Goal: Information Seeking & Learning: Learn about a topic

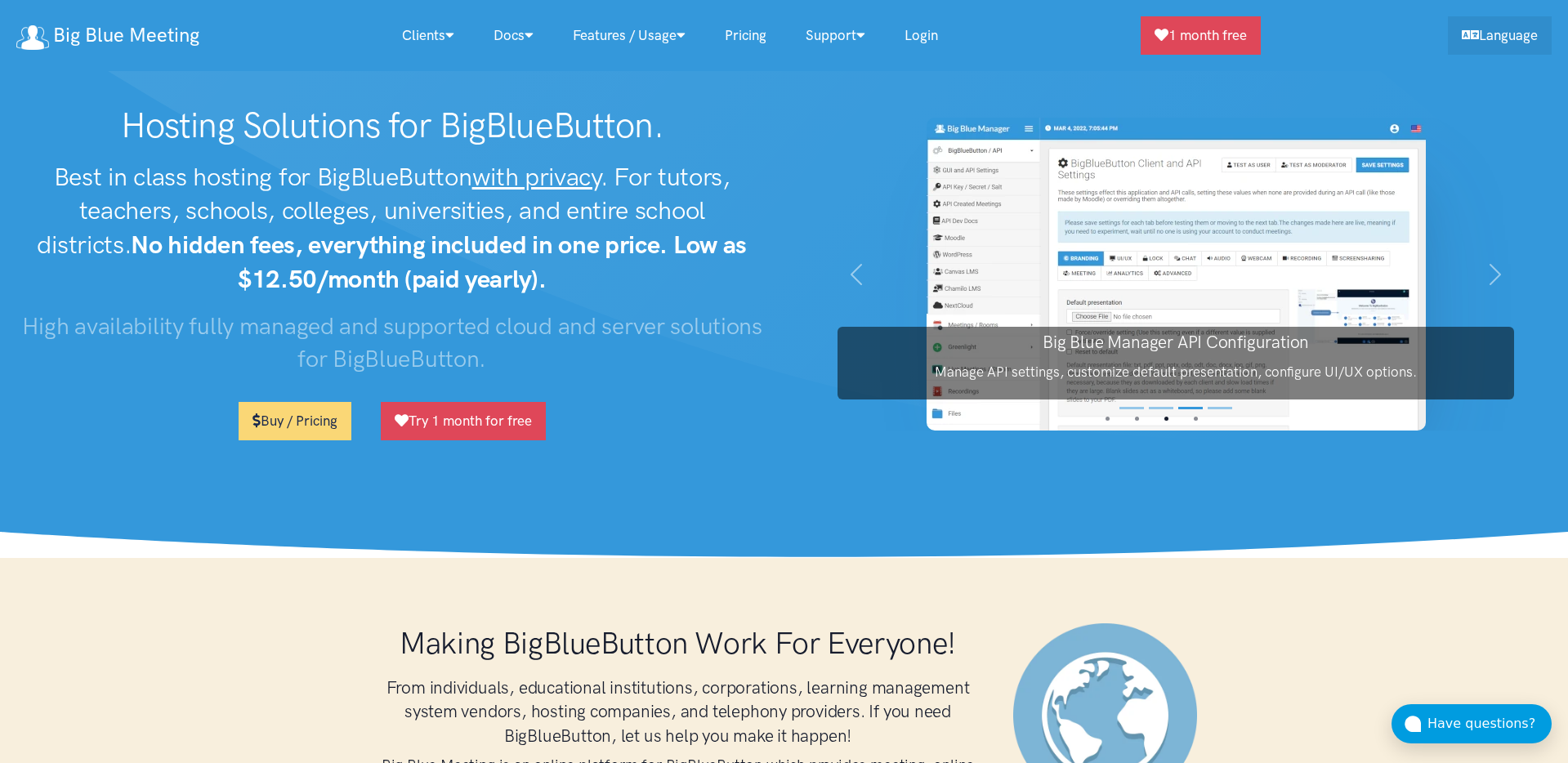
click at [528, 184] on u "with privacy" at bounding box center [536, 176] width 128 height 30
click at [509, 184] on u "with privacy" at bounding box center [536, 176] width 128 height 30
click at [557, 184] on u "with privacy" at bounding box center [536, 176] width 128 height 30
click at [509, 182] on u "with privacy" at bounding box center [536, 176] width 128 height 30
click at [577, 184] on u "with privacy" at bounding box center [536, 176] width 128 height 30
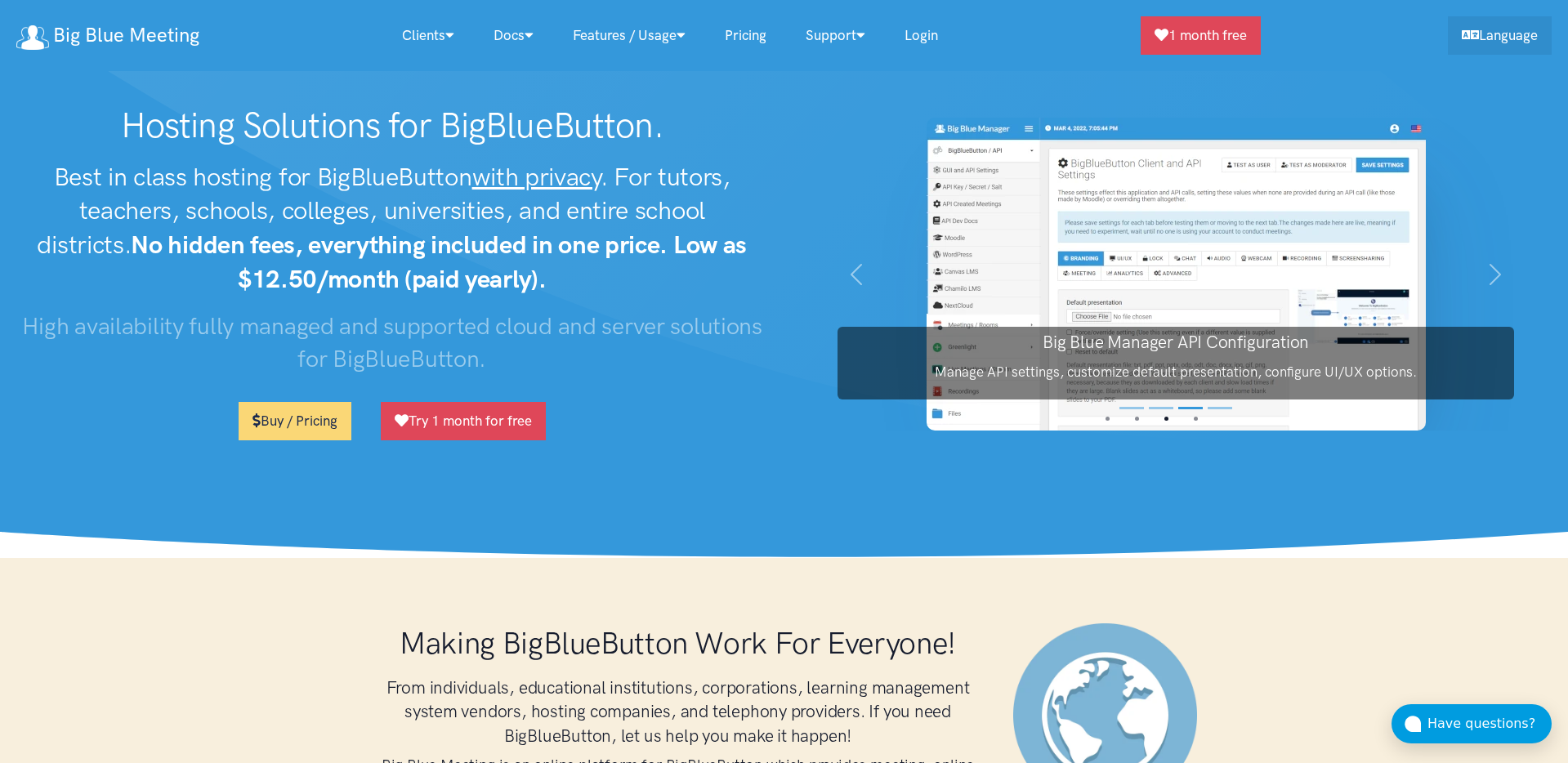
drag, startPoint x: 625, startPoint y: 182, endPoint x: 569, endPoint y: 190, distance: 56.6
click at [625, 182] on h2 "Best in class hosting for BigBlueButton with privacy . For tutors, teachers, sc…" at bounding box center [392, 227] width 752 height 136
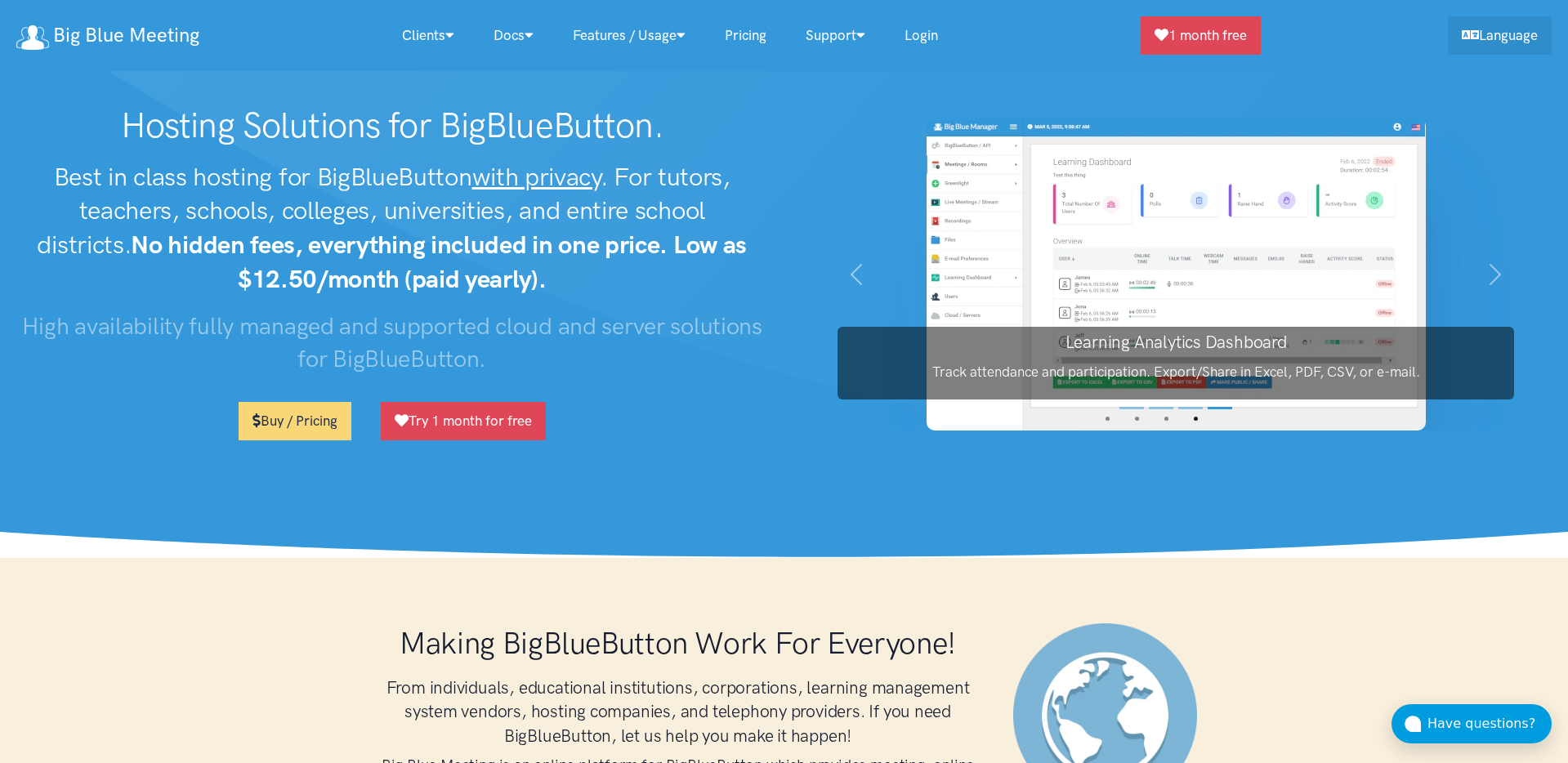
click at [753, 40] on link "Pricing" at bounding box center [745, 35] width 81 height 35
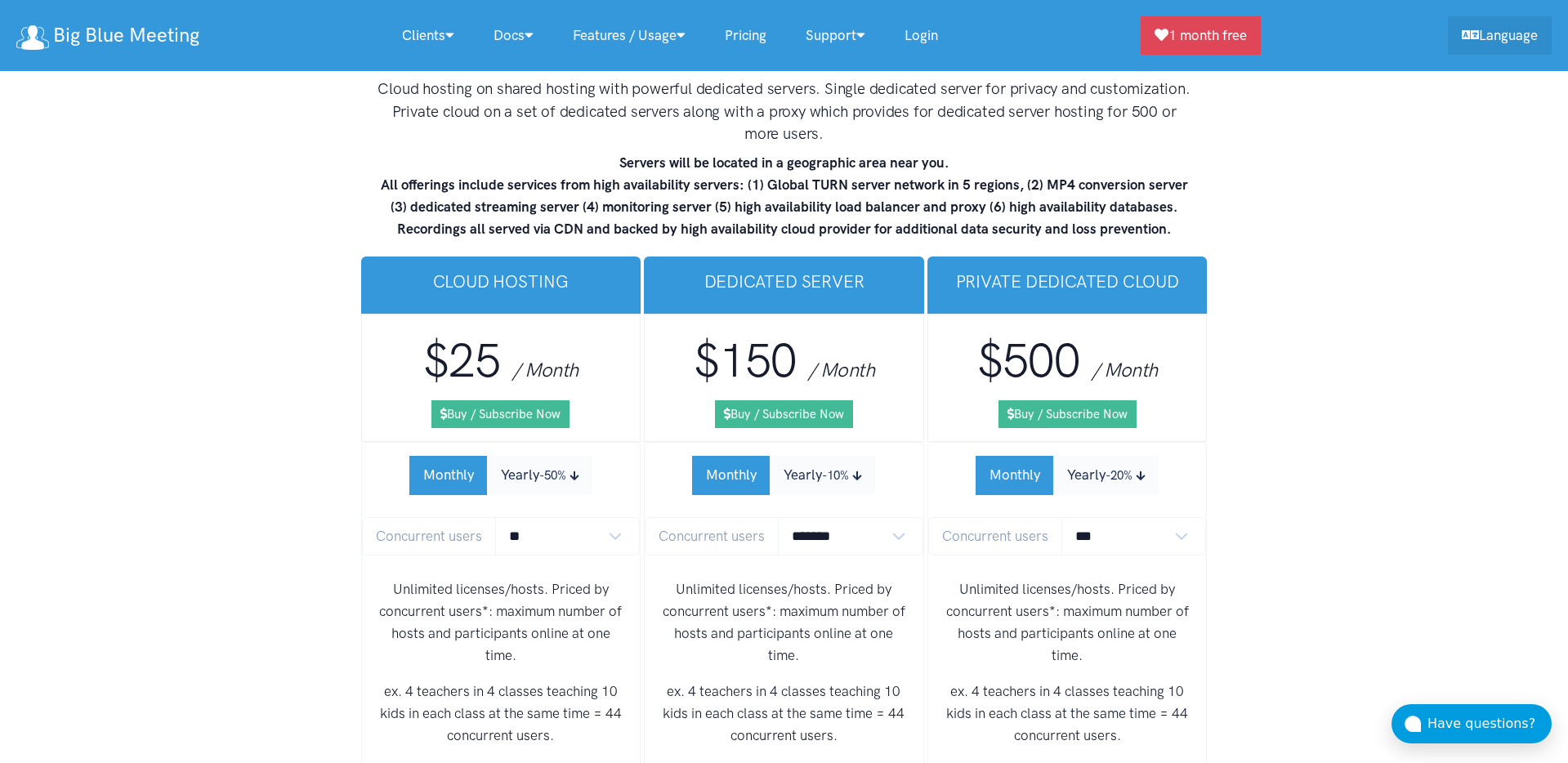
scroll to position [9692, 0]
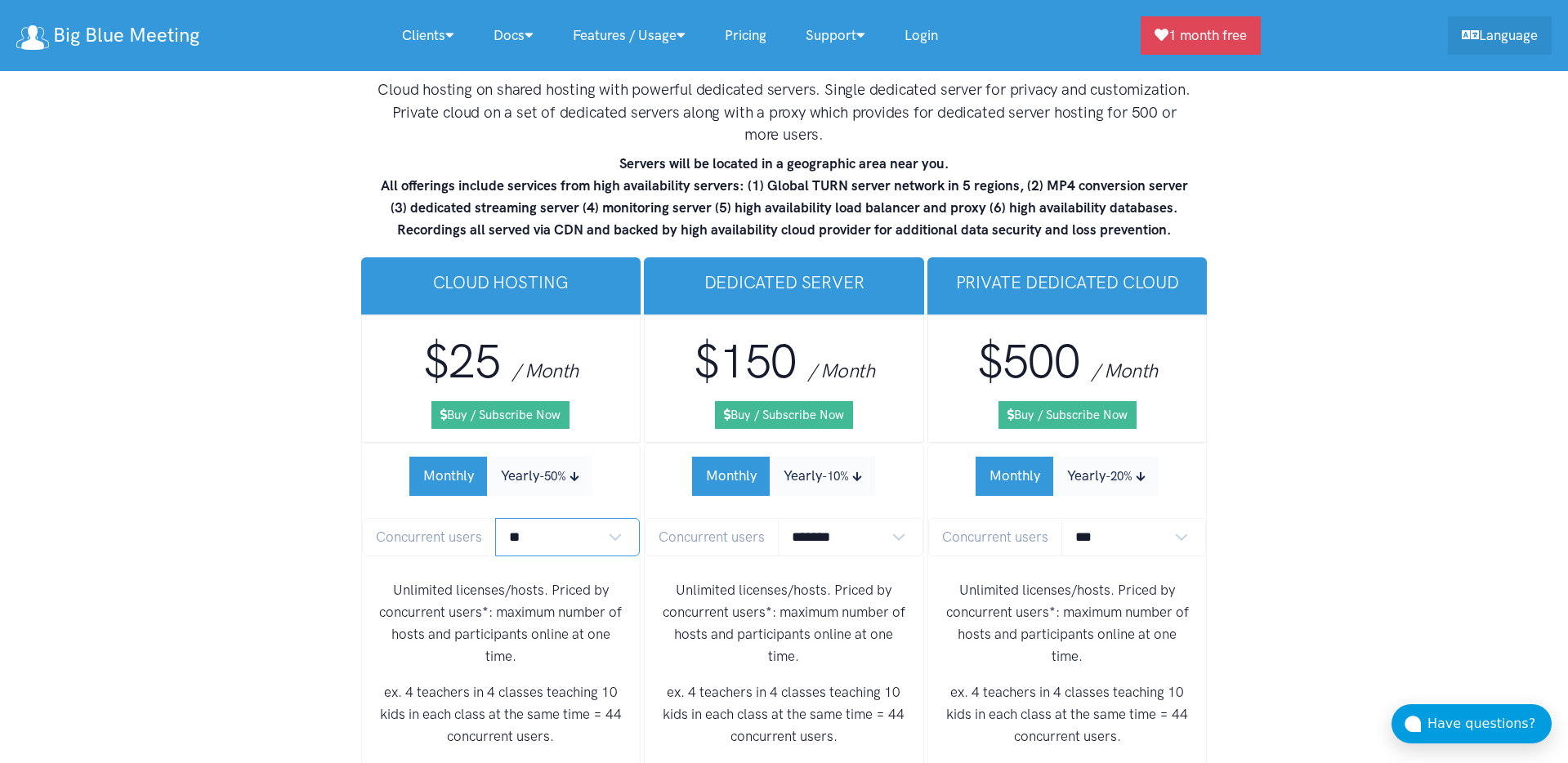
click at [589, 518] on select "** ** ** ** *** ***" at bounding box center [567, 537] width 145 height 38
click at [495, 518] on select "** ** ** ** *** ***" at bounding box center [567, 537] width 145 height 38
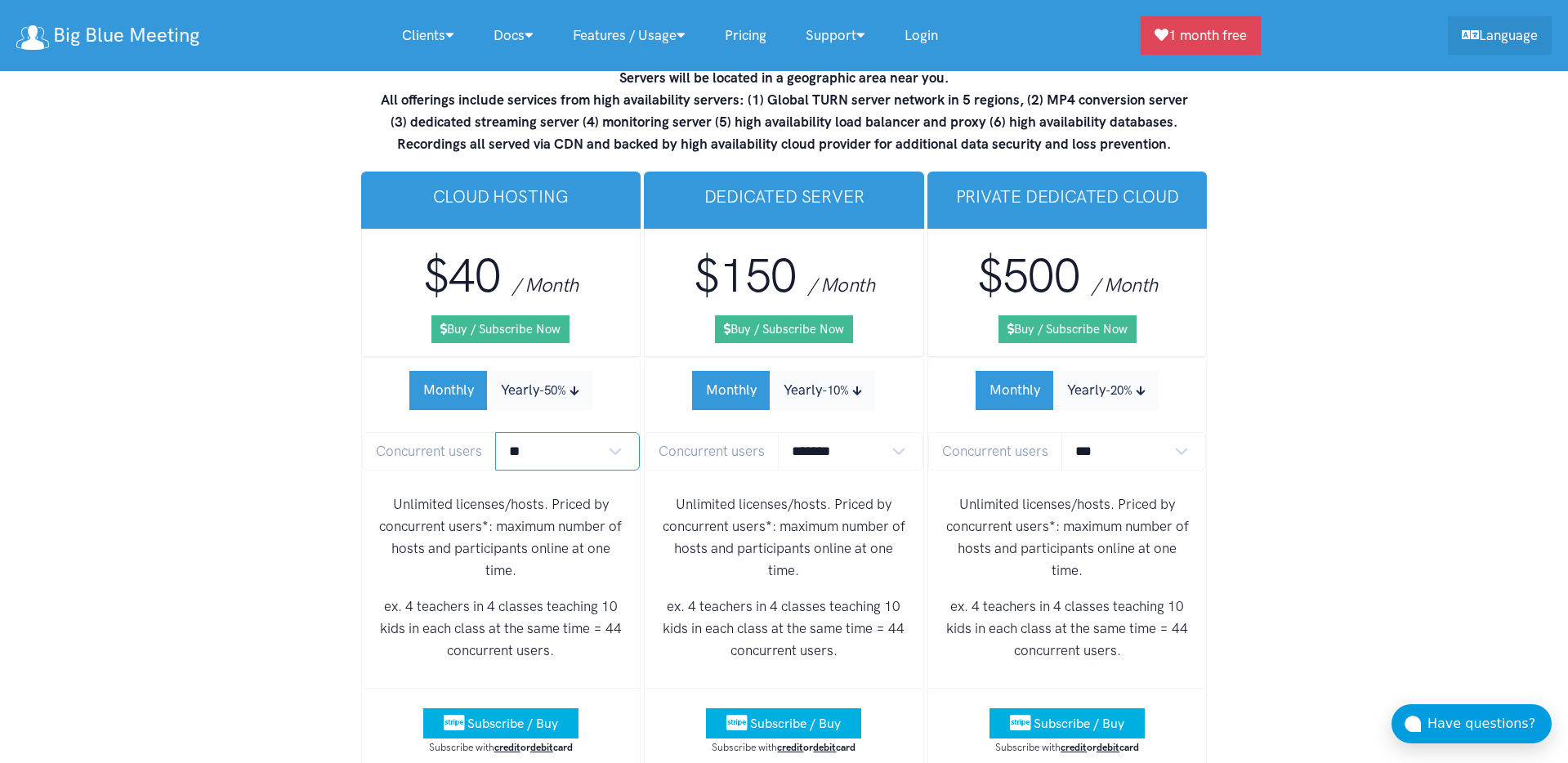
scroll to position [9776, 0]
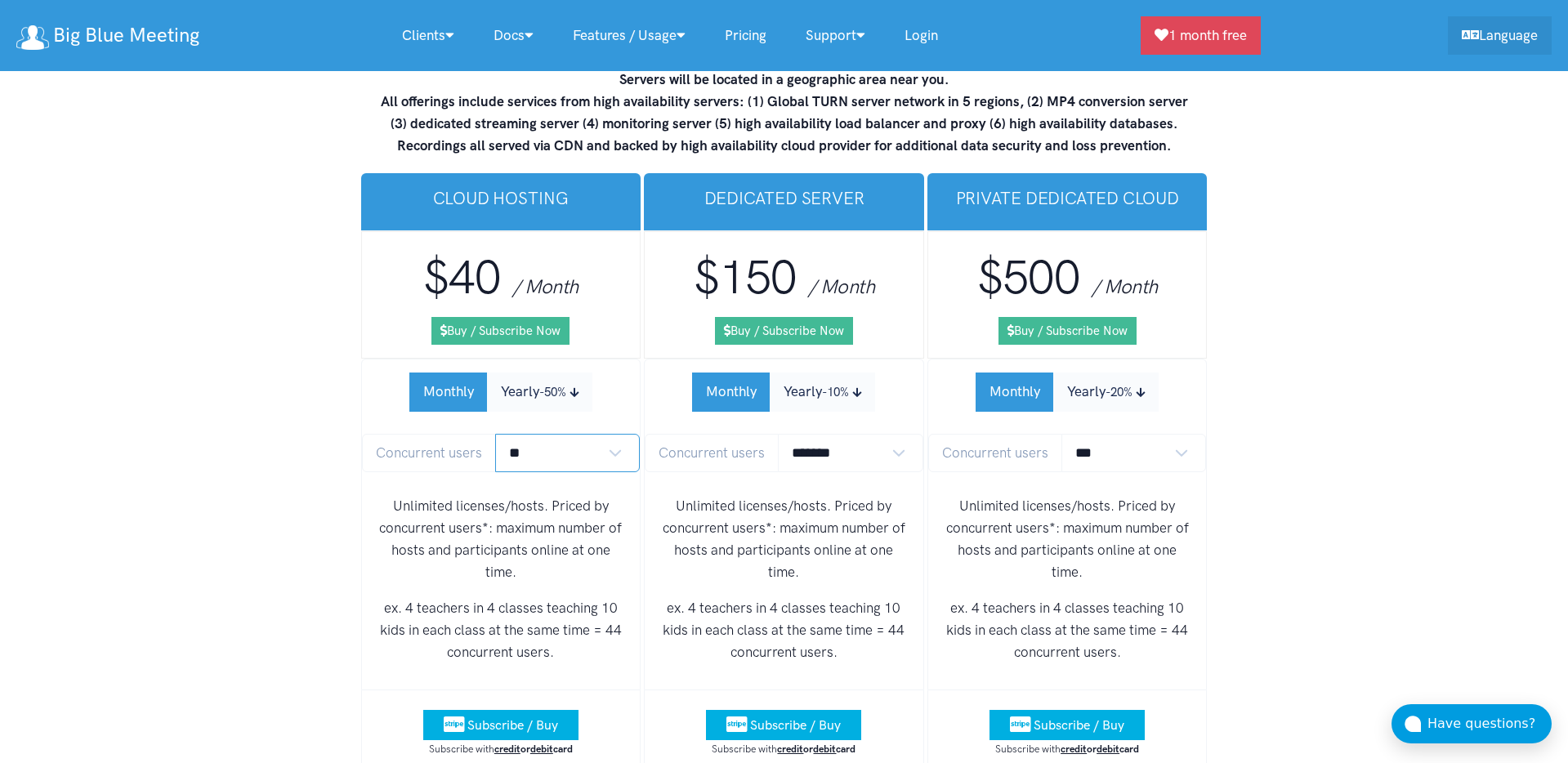
click at [558, 434] on select "** ** ** ** *** ***" at bounding box center [567, 453] width 145 height 38
click at [495, 434] on select "** ** ** ** *** ***" at bounding box center [567, 453] width 145 height 38
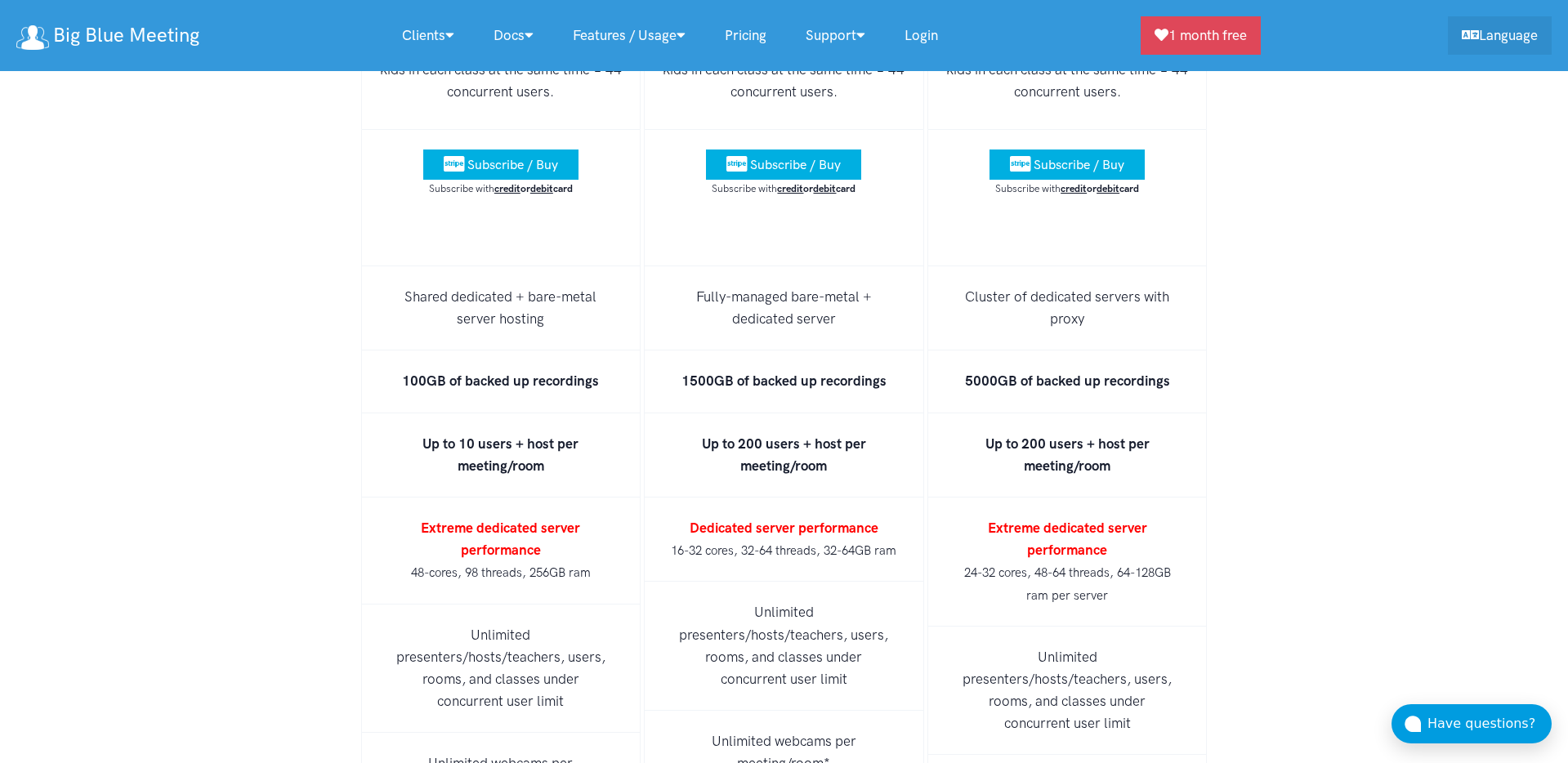
scroll to position [10333, 0]
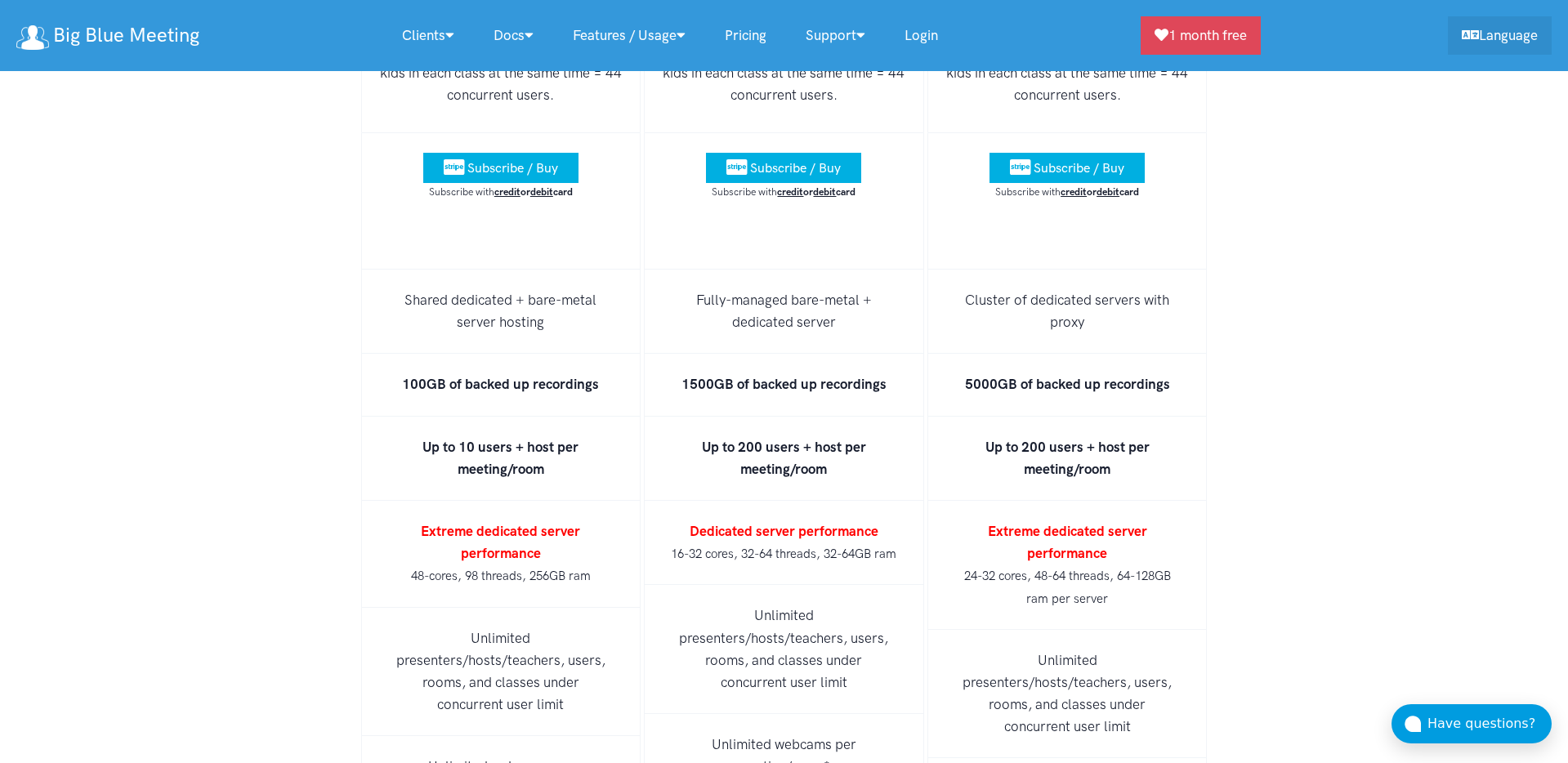
click at [1384, 419] on div "BigBlueButton Managed Hosting Pricing Premium high availability cloud, dedicate…" at bounding box center [784, 474] width 1568 height 2456
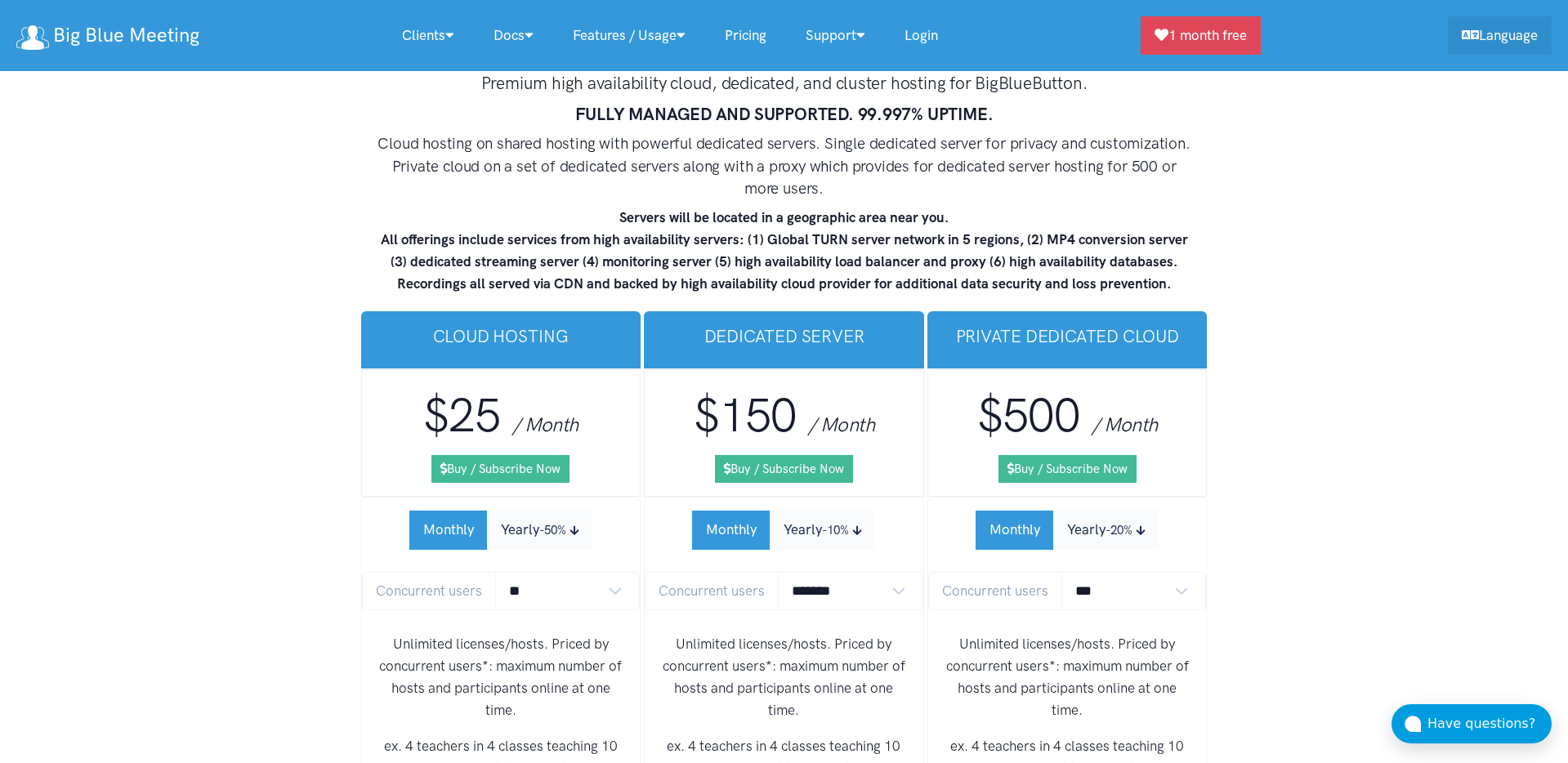
scroll to position [9637, 0]
click at [535, 572] on select "** ** ** ** *** ***" at bounding box center [567, 591] width 145 height 38
select select "*"
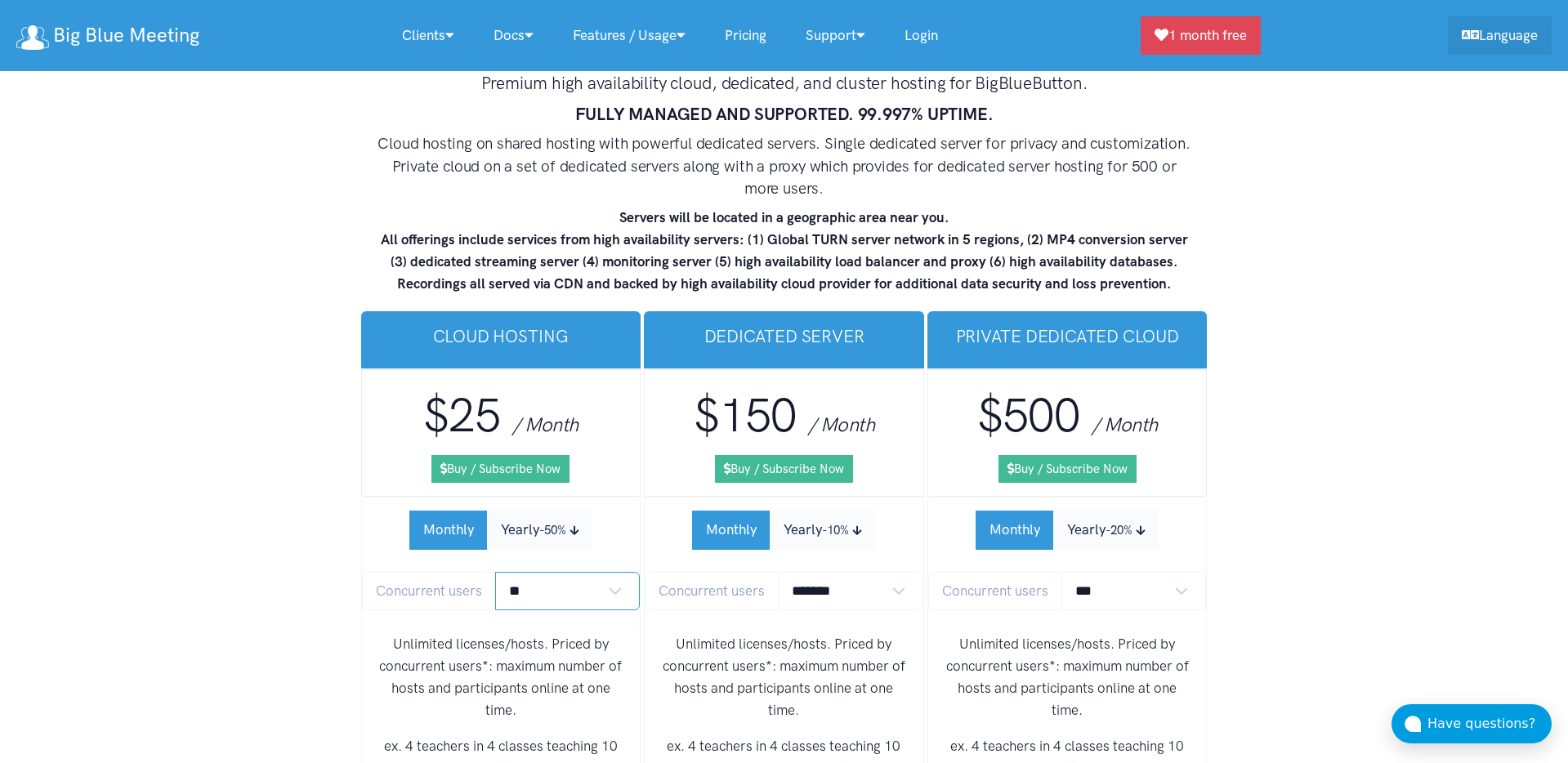
click at [495, 572] on select "** ** ** ** *** ***" at bounding box center [567, 591] width 145 height 38
drag, startPoint x: 460, startPoint y: 373, endPoint x: 484, endPoint y: 373, distance: 24.0
click at [497, 388] on span "$40" at bounding box center [462, 416] width 76 height 57
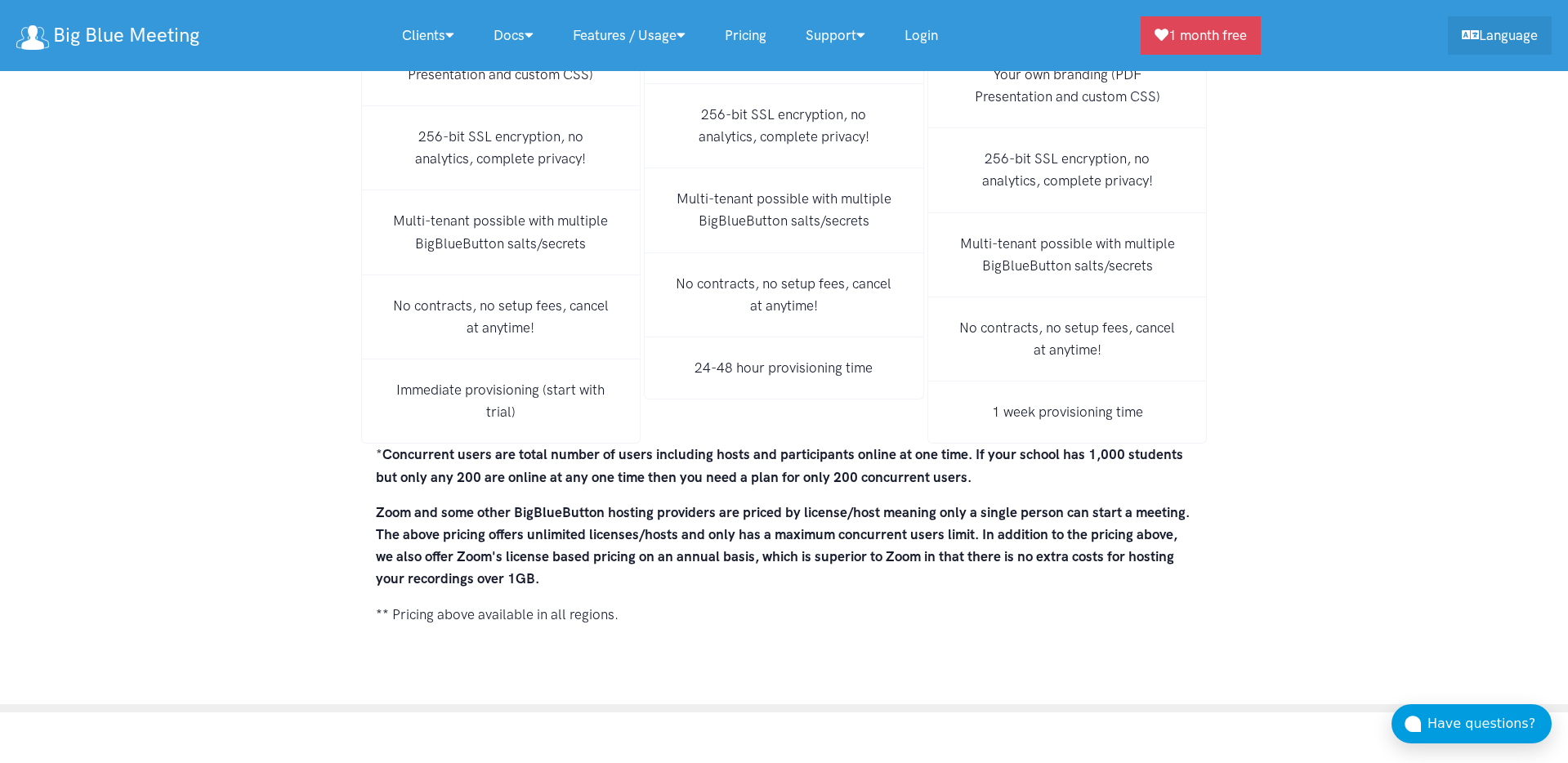
scroll to position [11328, 0]
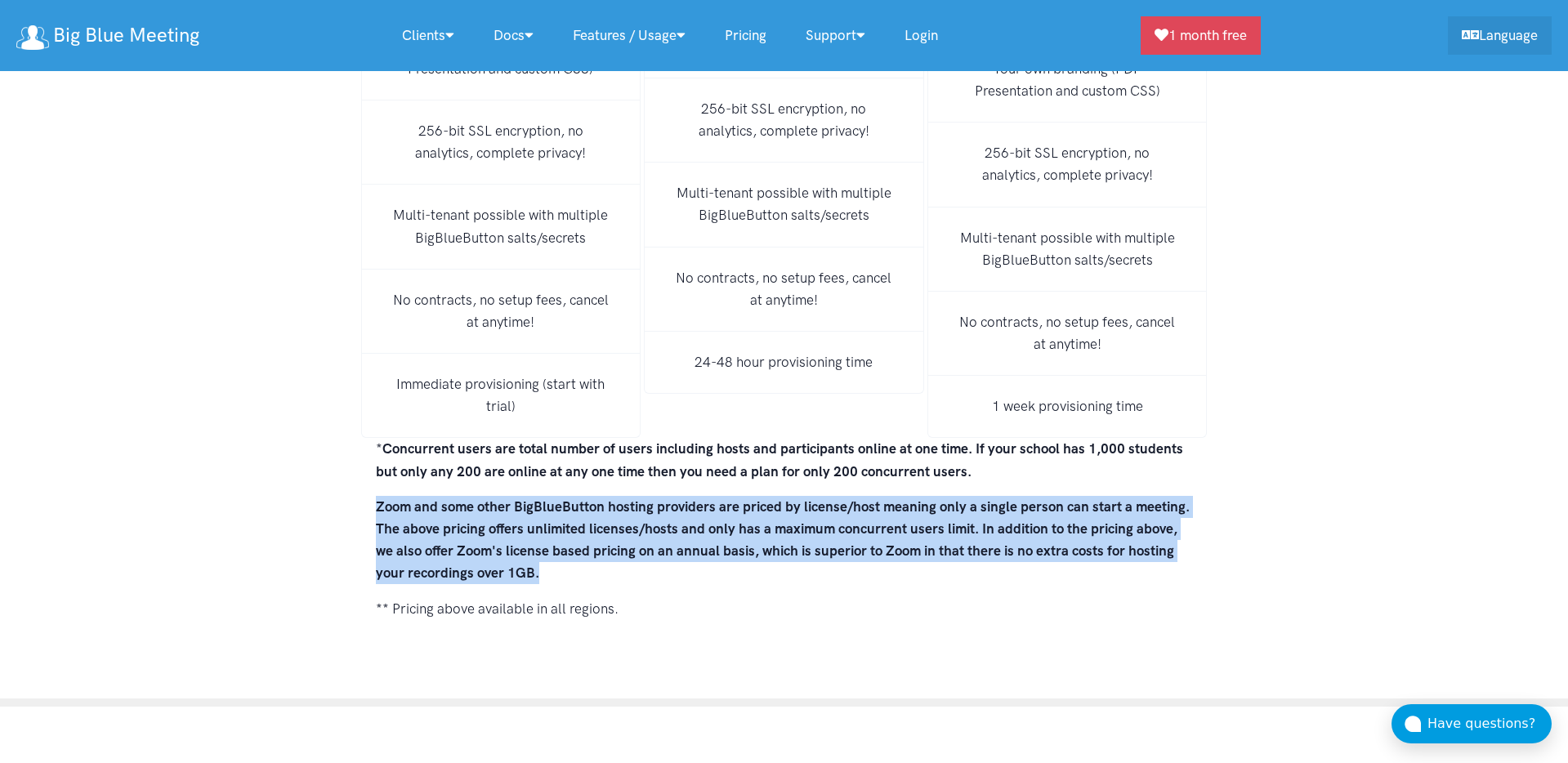
drag, startPoint x: 545, startPoint y: 528, endPoint x: 363, endPoint y: 472, distance: 190.4
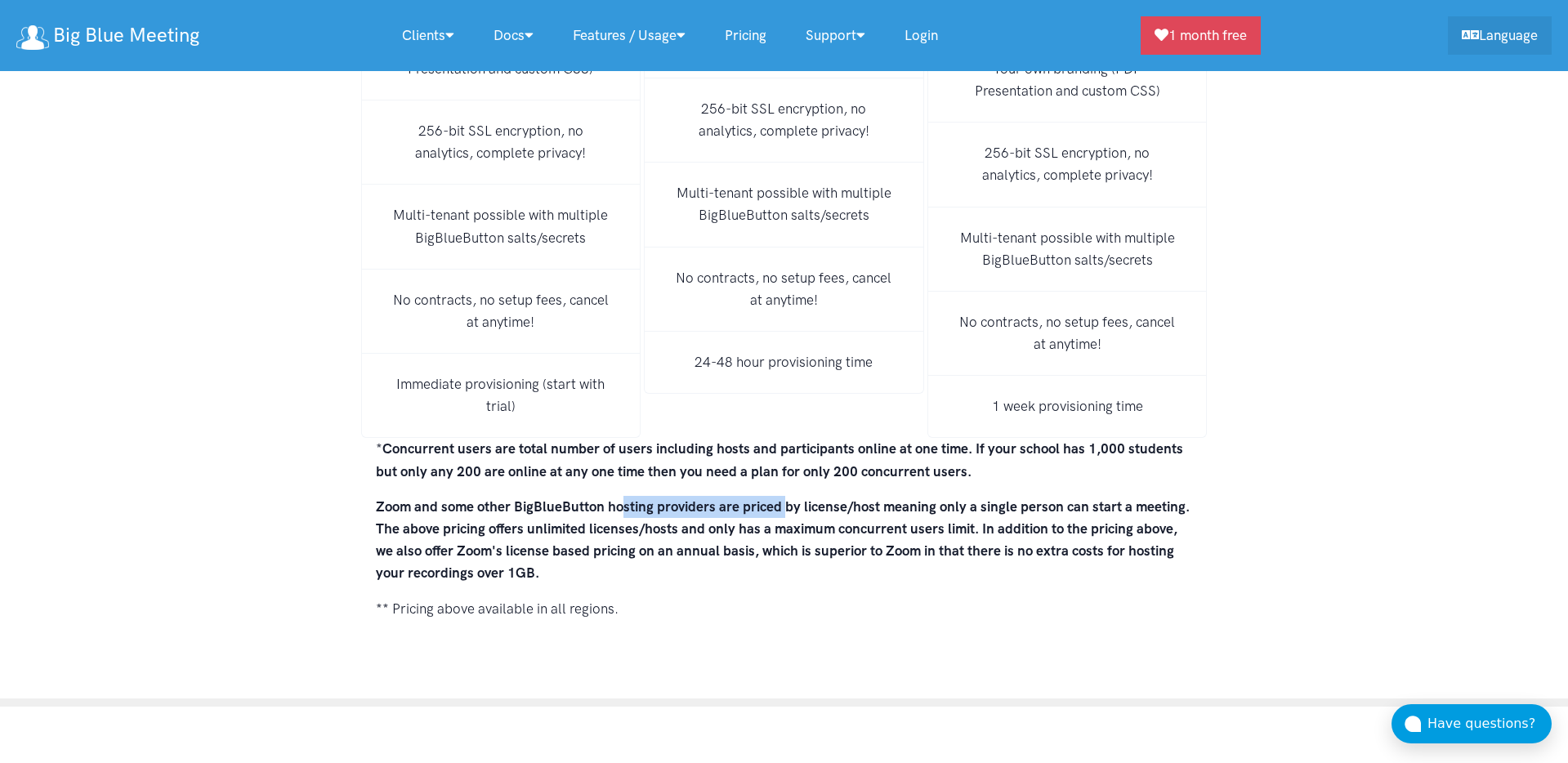
drag, startPoint x: 713, startPoint y: 465, endPoint x: 780, endPoint y: 467, distance: 67.0
click at [780, 499] on strong "Zoom and some other BigBlueButton hosting providers are priced by license/host …" at bounding box center [782, 540] width 813 height 83
click at [798, 499] on strong "Zoom and some other BigBlueButton hosting providers are priced by license/host …" at bounding box center [782, 540] width 813 height 83
drag, startPoint x: 763, startPoint y: 465, endPoint x: 891, endPoint y: 465, distance: 128.0
click at [852, 499] on strong "Zoom and some other BigBlueButton hosting providers are priced by license/host …" at bounding box center [782, 540] width 813 height 83
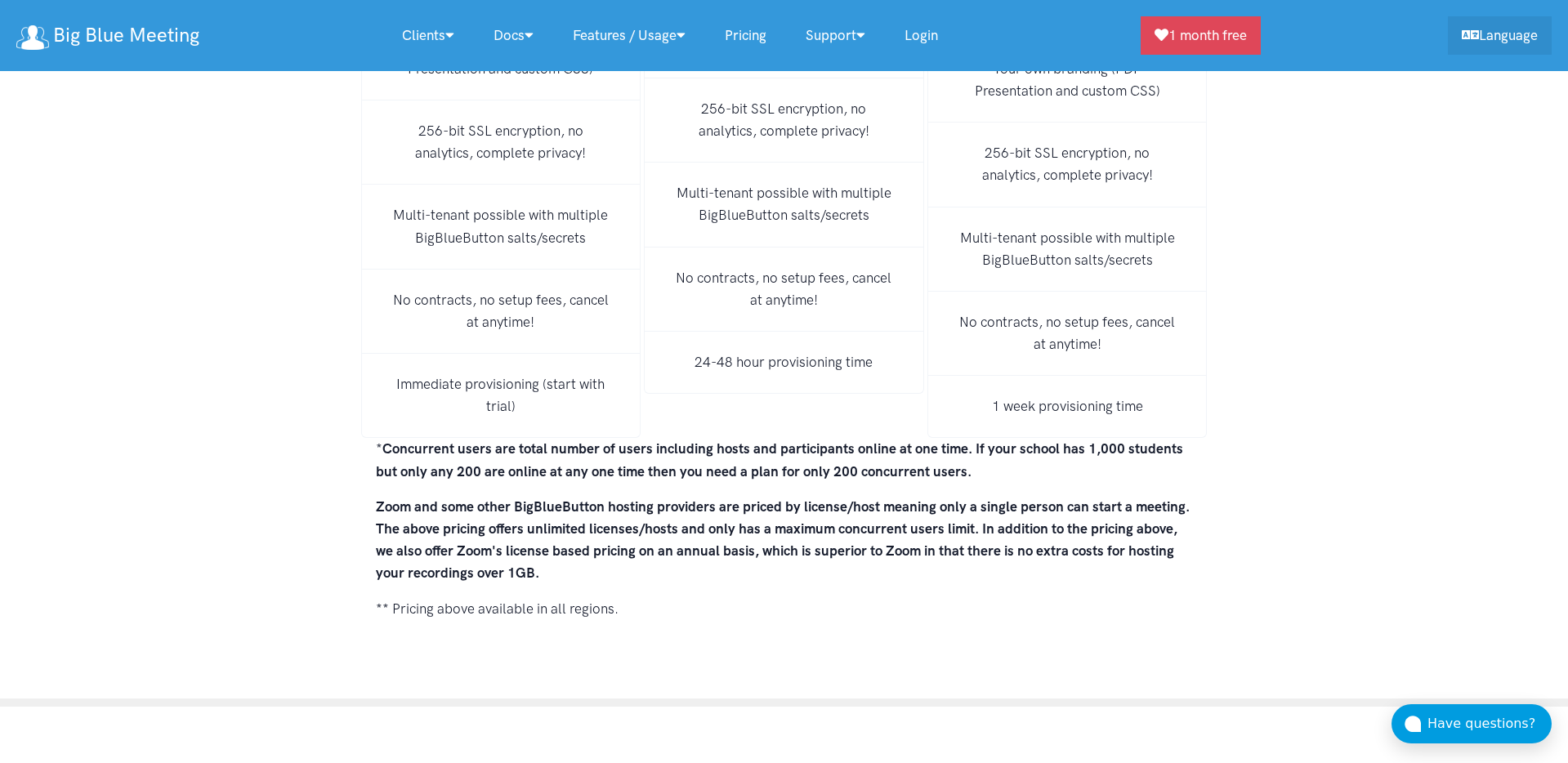
drag, startPoint x: 896, startPoint y: 465, endPoint x: 934, endPoint y: 465, distance: 38.0
click at [900, 499] on strong "Zoom and some other BigBlueButton hosting providers are priced by license/host …" at bounding box center [782, 540] width 813 height 83
drag, startPoint x: 1013, startPoint y: 465, endPoint x: 1078, endPoint y: 466, distance: 65.0
click at [1016, 499] on strong "Zoom and some other BigBlueButton hosting providers are priced by license/host …" at bounding box center [782, 540] width 813 height 83
click at [1078, 499] on strong "Zoom and some other BigBlueButton hosting providers are priced by license/host …" at bounding box center [782, 540] width 813 height 83
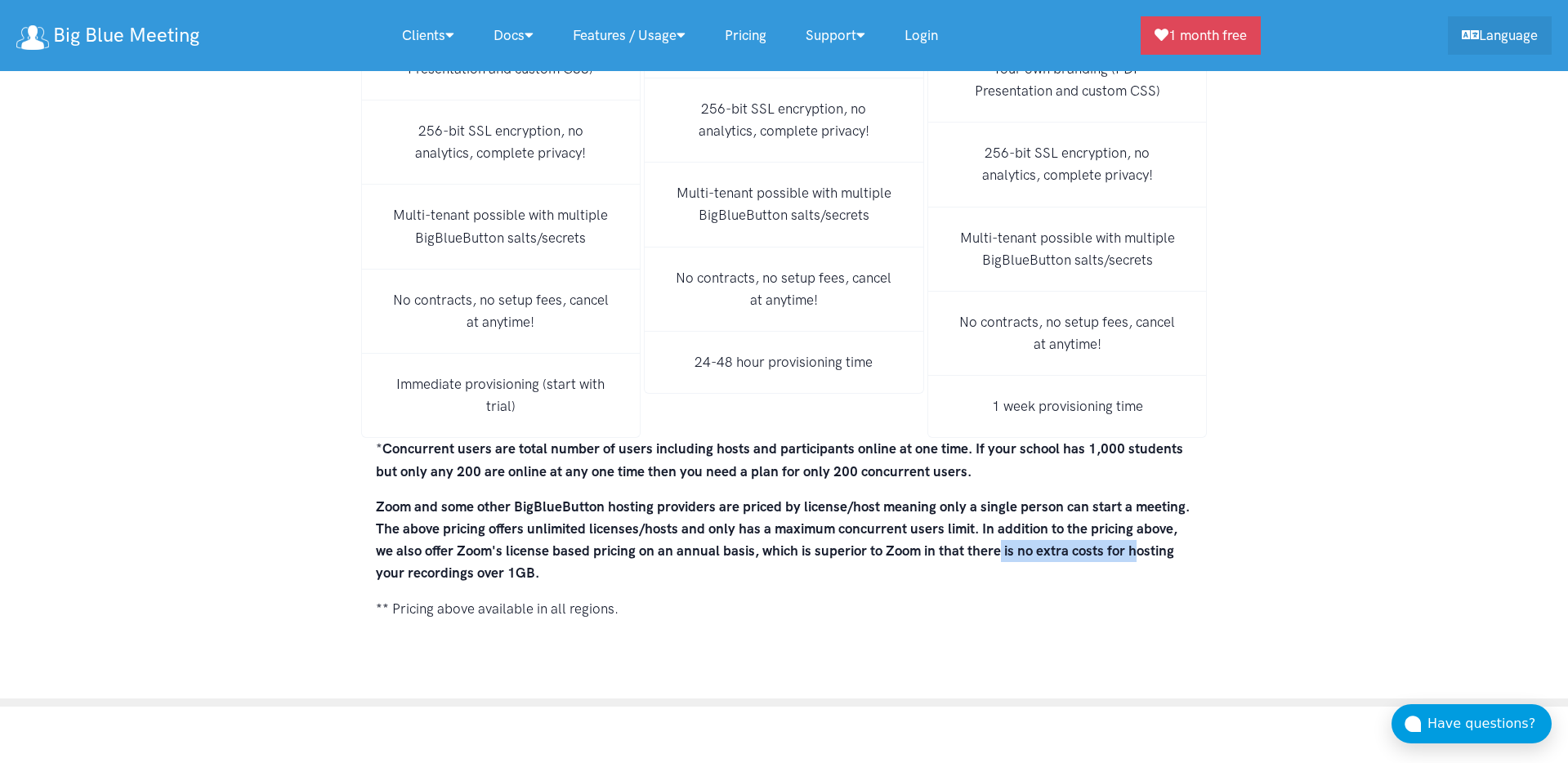
drag, startPoint x: 1018, startPoint y: 506, endPoint x: 1133, endPoint y: 505, distance: 115.0
click at [1133, 505] on strong "Zoom and some other BigBlueButton hosting providers are priced by license/host …" at bounding box center [782, 540] width 813 height 83
drag, startPoint x: 1156, startPoint y: 504, endPoint x: 1121, endPoint y: 509, distance: 35.4
click at [1156, 504] on strong "Zoom and some other BigBlueButton hosting providers are priced by license/host …" at bounding box center [782, 540] width 813 height 83
drag, startPoint x: 469, startPoint y: 529, endPoint x: 553, endPoint y: 529, distance: 84.0
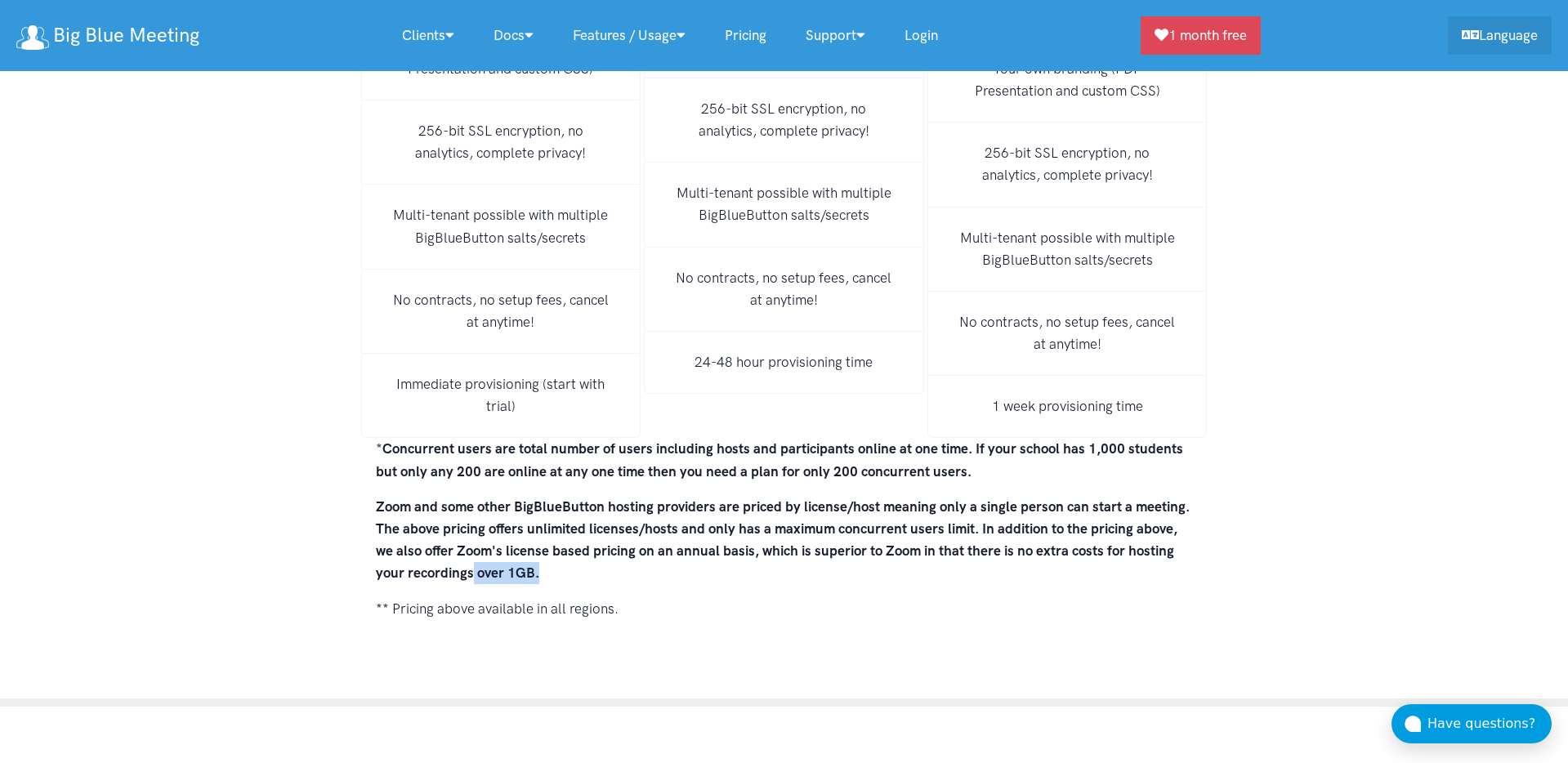
click at [553, 529] on p "Zoom and some other BigBlueButton hosting providers are priced by license/host …" at bounding box center [784, 540] width 817 height 89
drag, startPoint x: 686, startPoint y: 494, endPoint x: 876, endPoint y: 495, distance: 190.0
click at [809, 496] on p "Zoom and some other BigBlueButton hosting providers are priced by license/host …" at bounding box center [784, 540] width 817 height 89
drag, startPoint x: 876, startPoint y: 495, endPoint x: 916, endPoint y: 498, distance: 40.1
click at [912, 498] on p "Zoom and some other BigBlueButton hosting providers are priced by license/host …" at bounding box center [784, 540] width 817 height 89
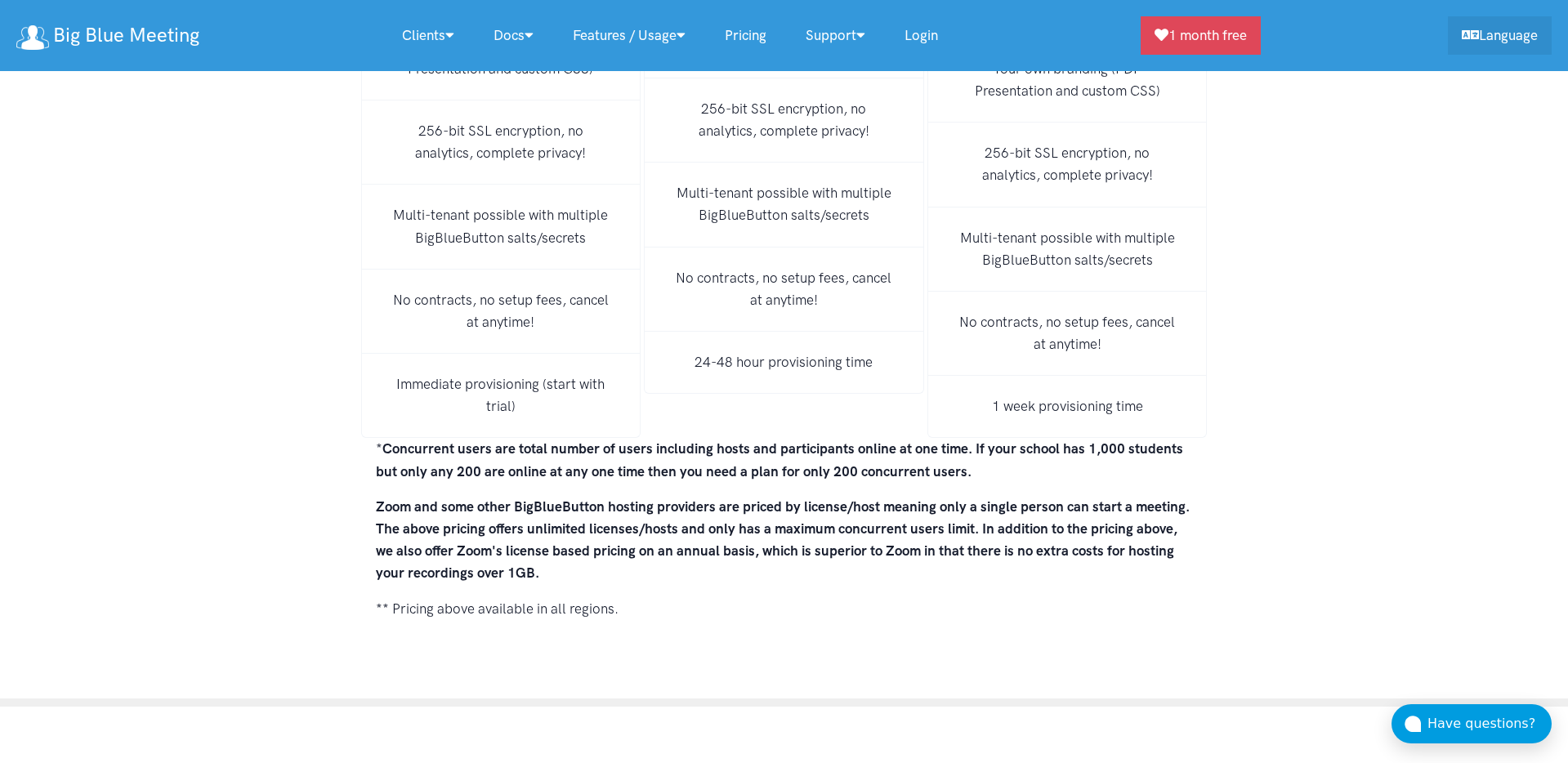
click at [976, 500] on strong "Zoom and some other BigBlueButton hosting providers are priced by license/host …" at bounding box center [782, 540] width 813 height 83
drag, startPoint x: 813, startPoint y: 508, endPoint x: 959, endPoint y: 509, distance: 146.0
click at [959, 509] on strong "Zoom and some other BigBlueButton hosting providers are priced by license/host …" at bounding box center [782, 540] width 813 height 83
drag, startPoint x: 773, startPoint y: 508, endPoint x: 980, endPoint y: 508, distance: 207.0
click at [934, 508] on strong "Zoom and some other BigBlueButton hosting providers are priced by license/host …" at bounding box center [782, 540] width 813 height 83
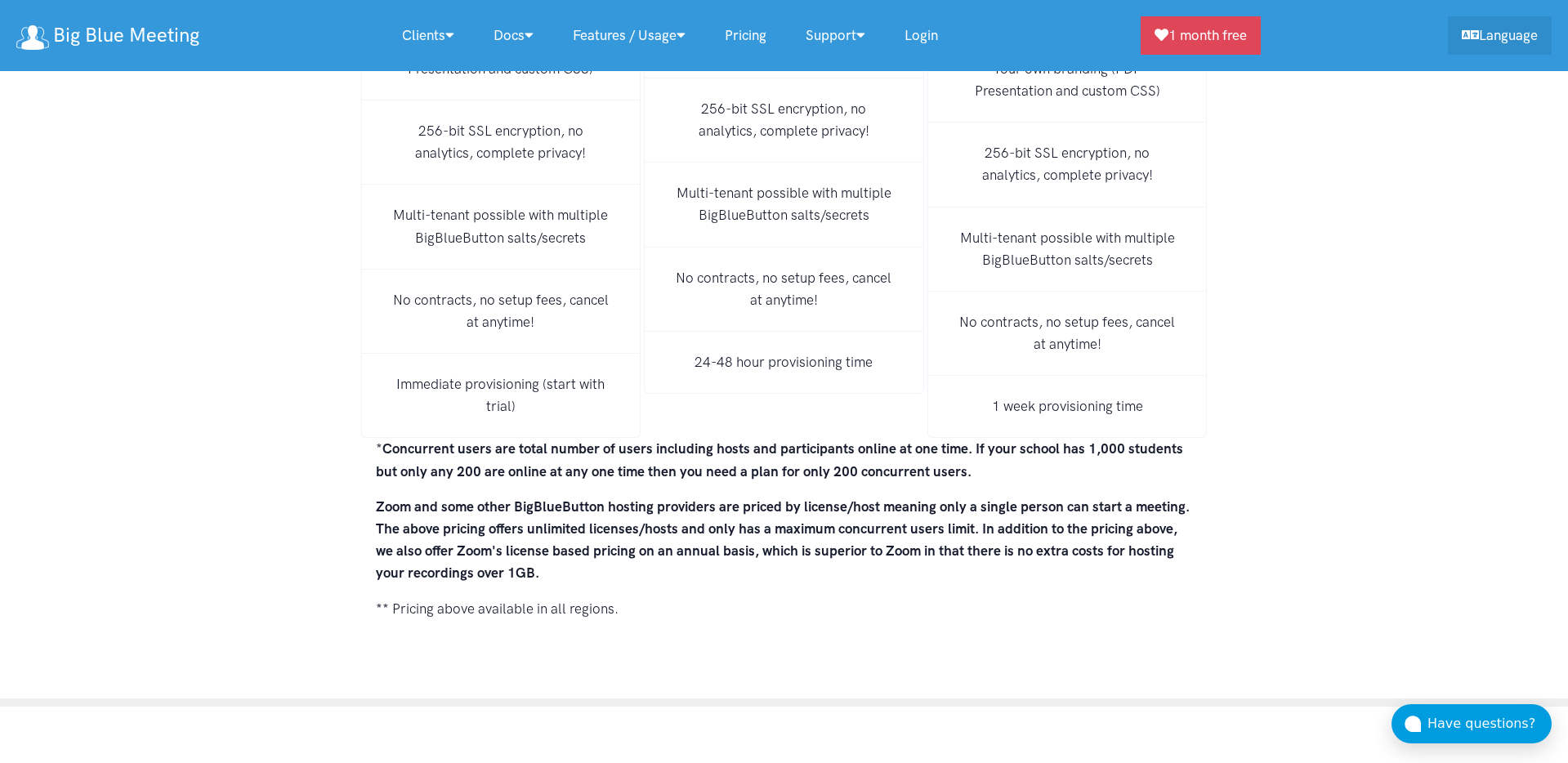
click at [980, 508] on strong "Zoom and some other BigBlueButton hosting providers are priced by license/host …" at bounding box center [782, 540] width 813 height 83
drag, startPoint x: 510, startPoint y: 563, endPoint x: 636, endPoint y: 562, distance: 126.0
click at [634, 597] on p "** Pricing above available in all regions." at bounding box center [784, 608] width 817 height 23
click at [663, 597] on p "** Pricing above available in all regions." at bounding box center [784, 608] width 817 height 23
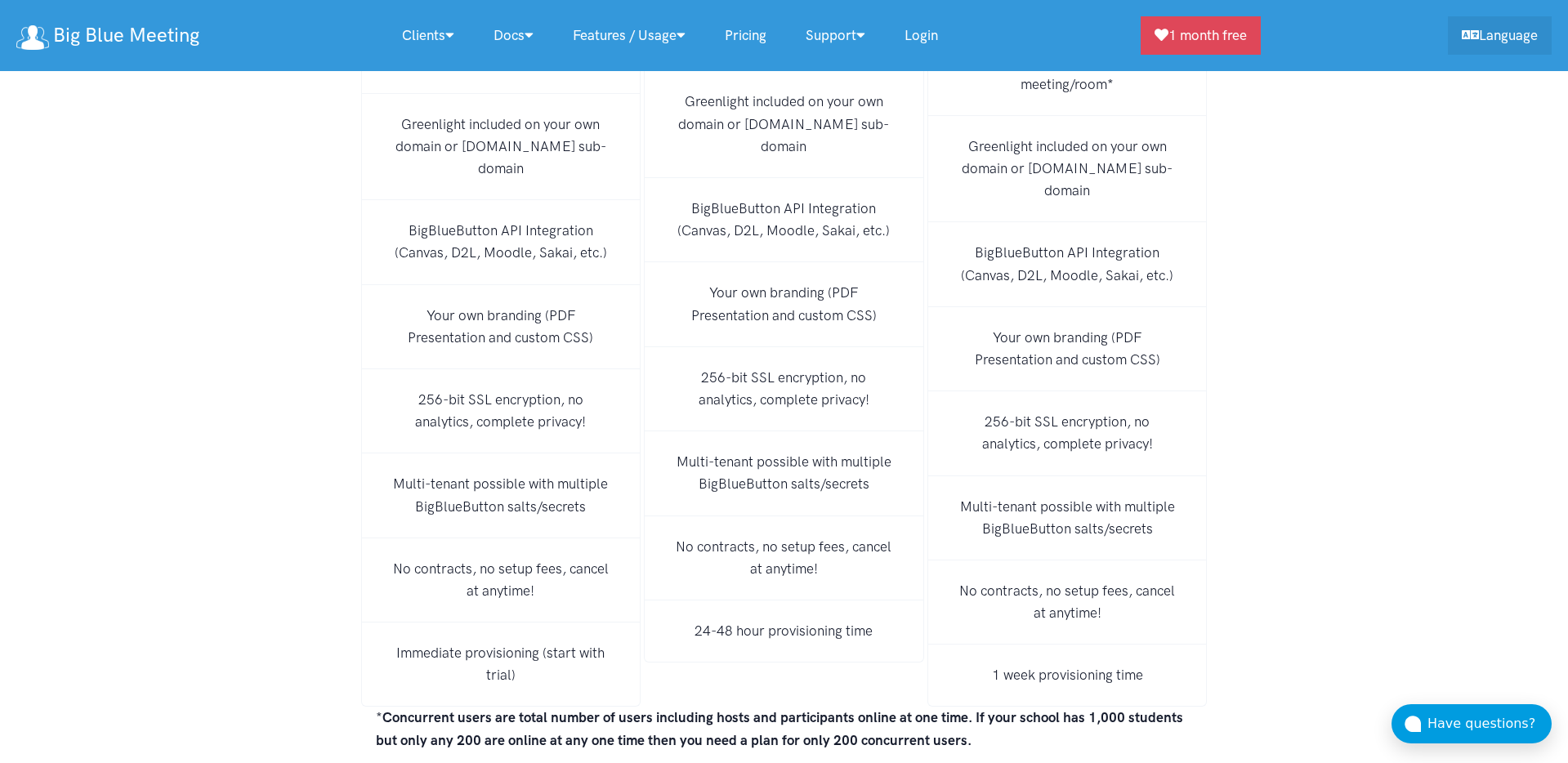
scroll to position [11052, 0]
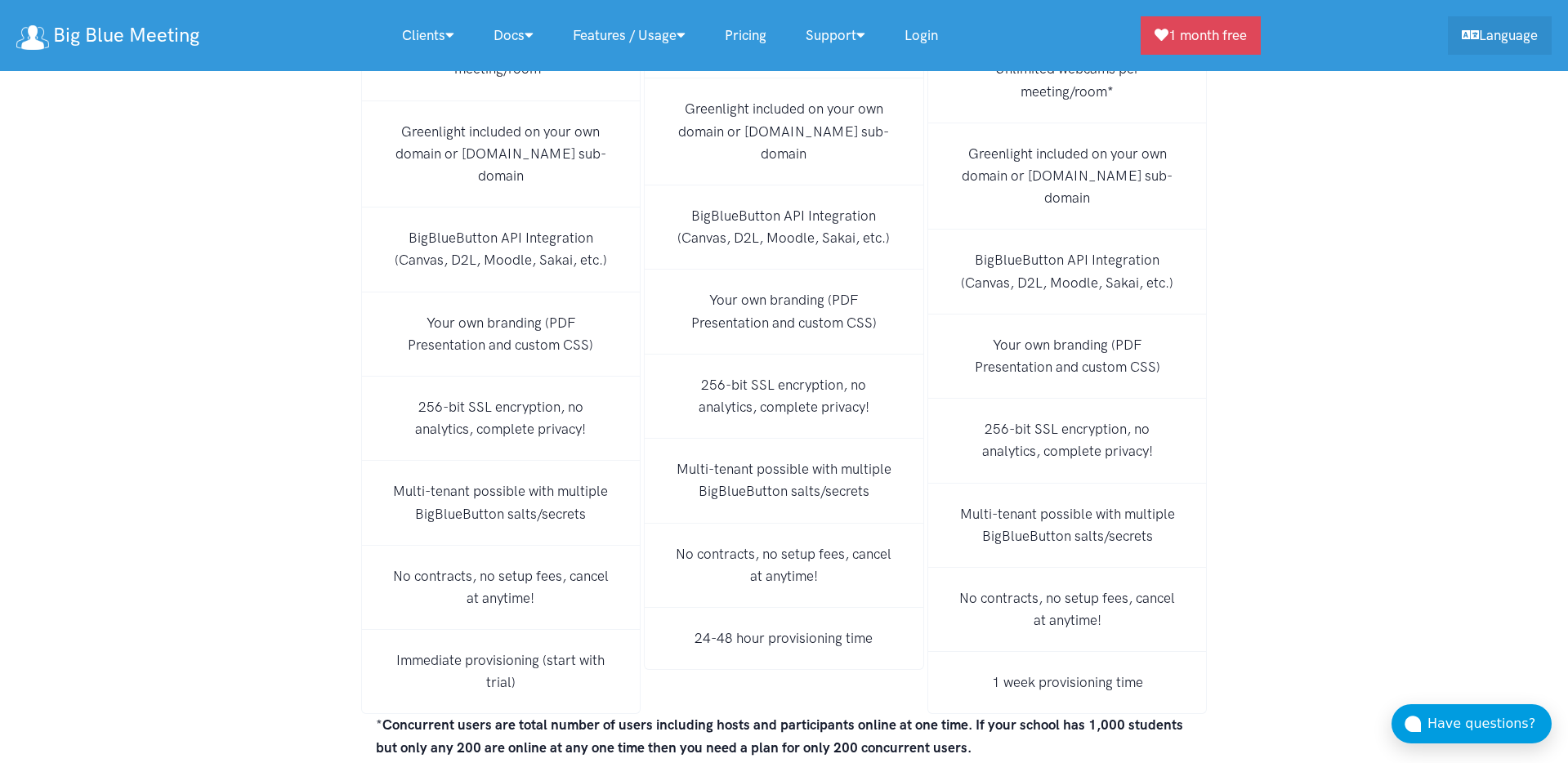
drag, startPoint x: 391, startPoint y: 523, endPoint x: 587, endPoint y: 556, distance: 198.8
click at [583, 556] on li "No contracts, no setup fees, cancel at anytime!" at bounding box center [501, 588] width 280 height 84
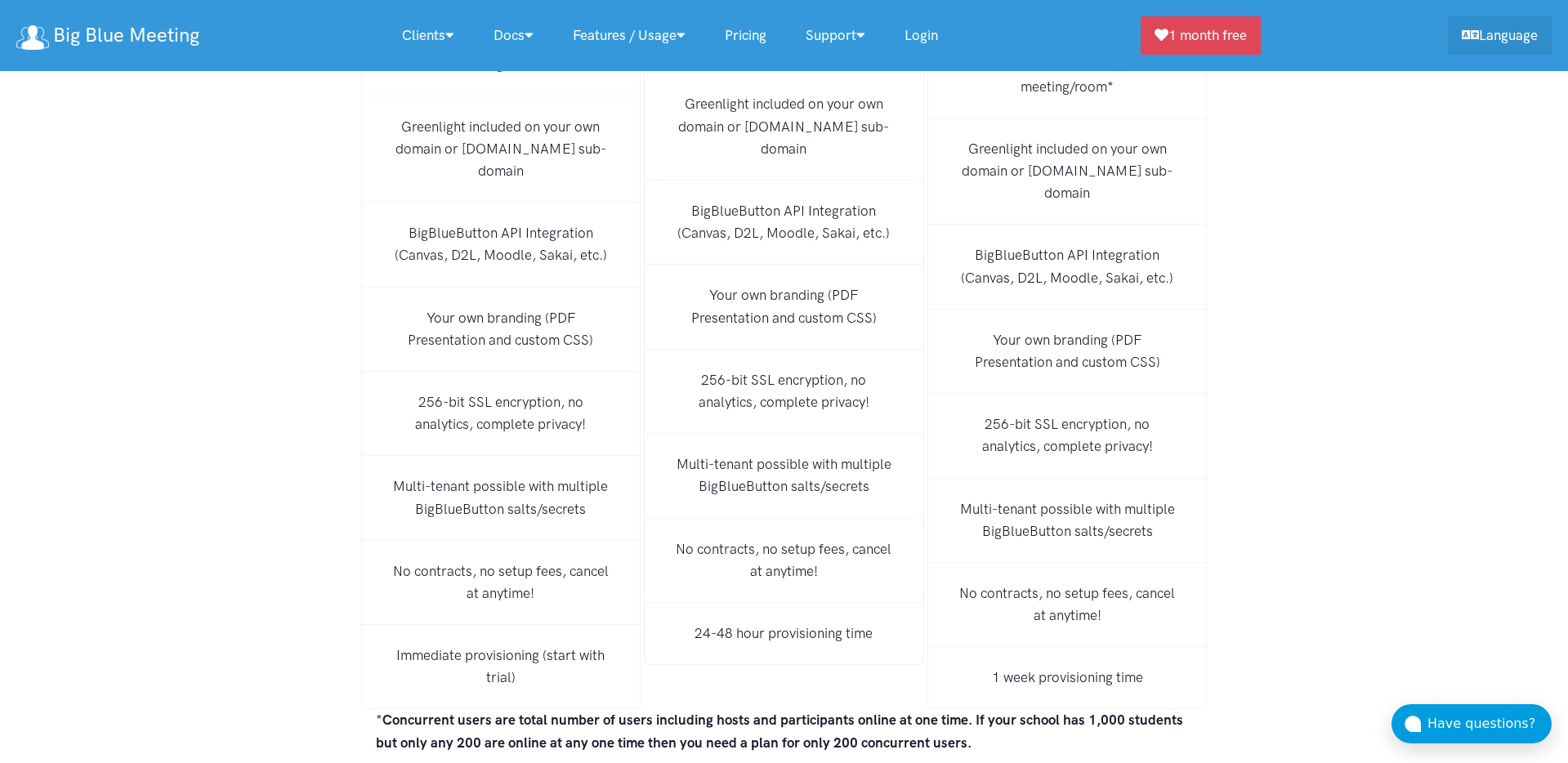
click at [587, 556] on li "No contracts, no setup fees, cancel at anytime!" at bounding box center [501, 583] width 280 height 84
drag, startPoint x: 572, startPoint y: 555, endPoint x: 390, endPoint y: 523, distance: 184.8
click at [391, 542] on li "No contracts, no setup fees, cancel at anytime!" at bounding box center [501, 584] width 280 height 84
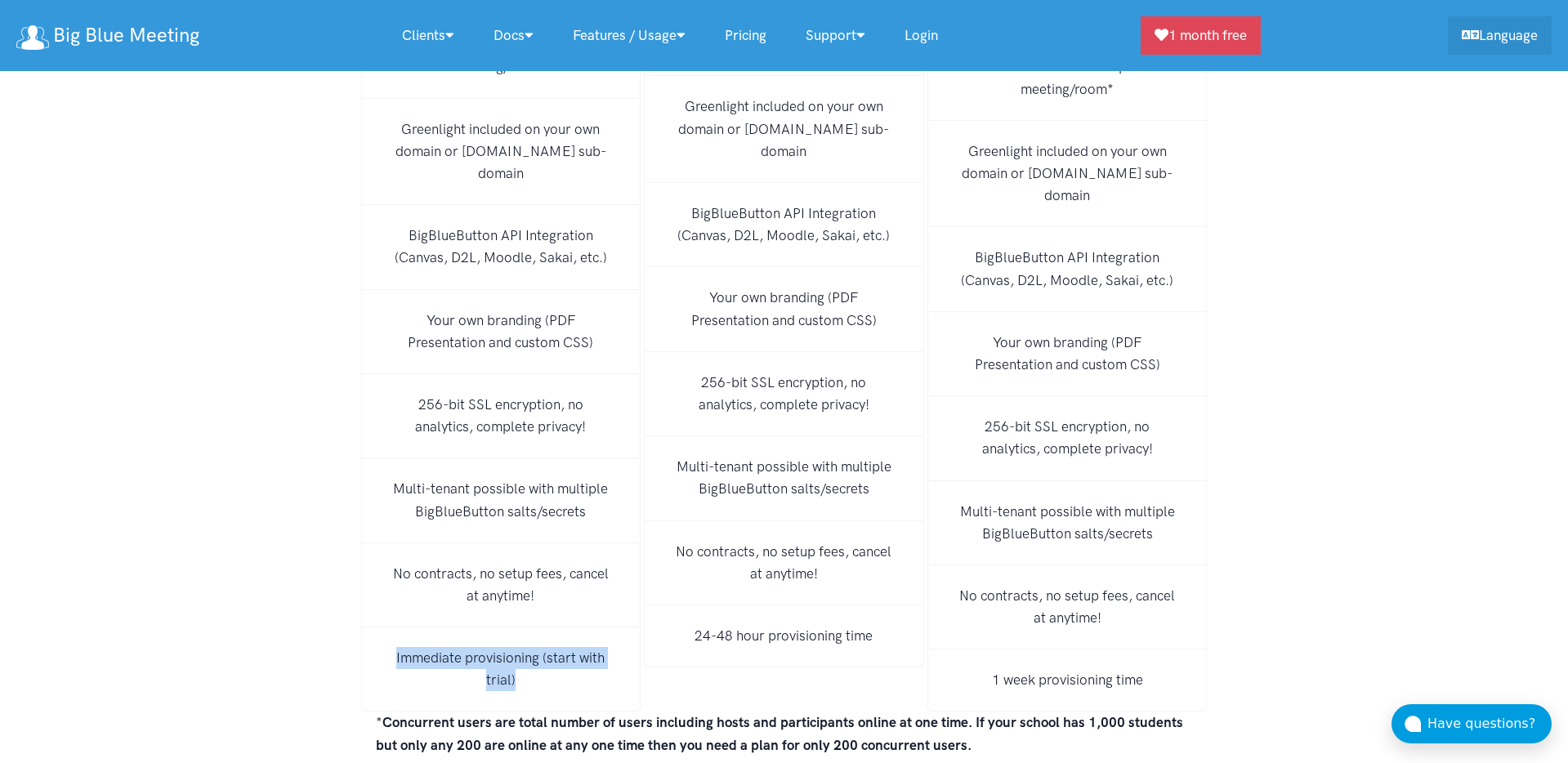
drag, startPoint x: 474, startPoint y: 626, endPoint x: 566, endPoint y: 640, distance: 93.1
click at [566, 640] on li "Immediate provisioning (start with trial)" at bounding box center [501, 669] width 280 height 84
click at [567, 640] on li "Immediate provisioning (start with trial)" at bounding box center [501, 669] width 280 height 84
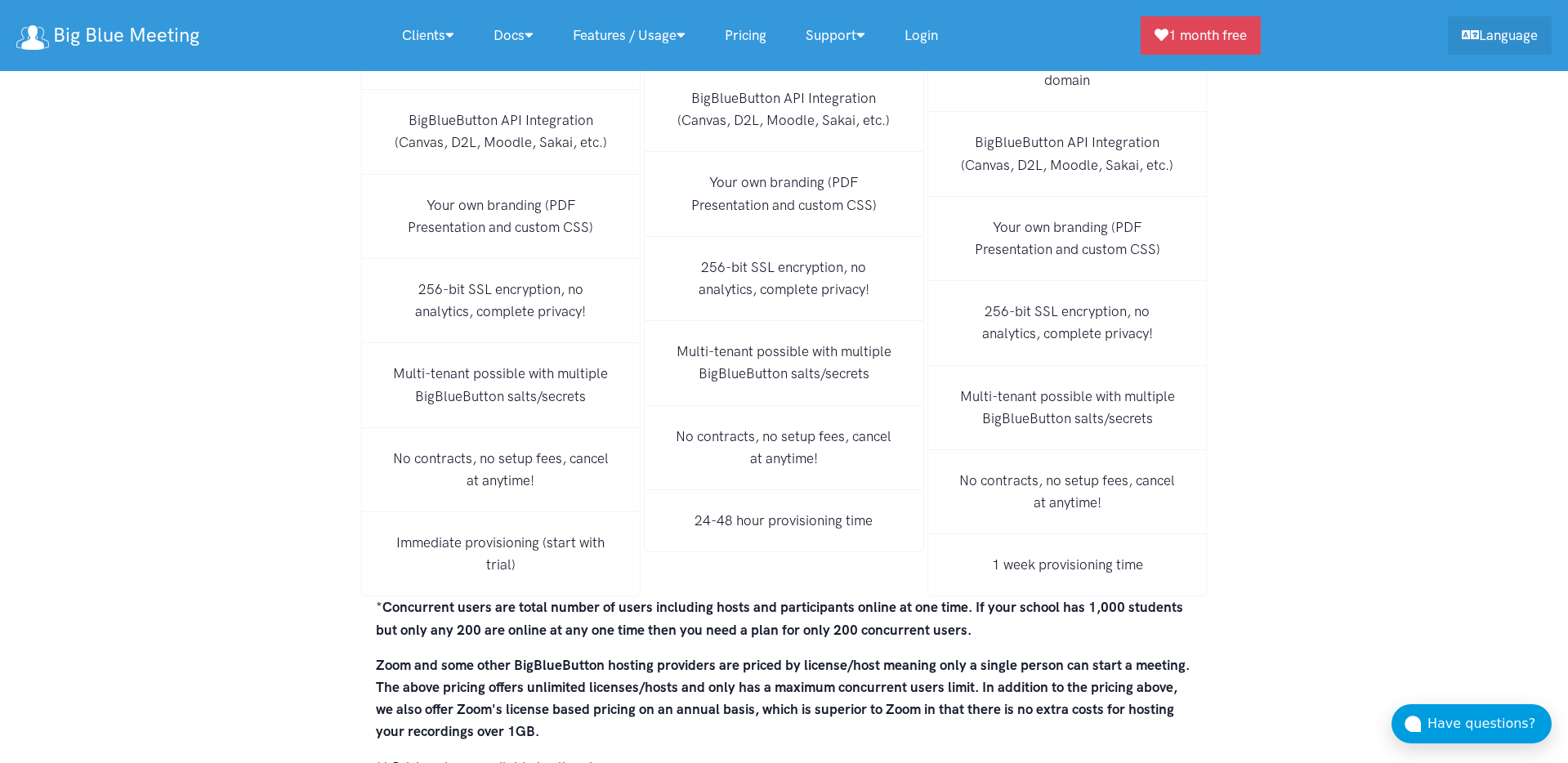
scroll to position [11169, 0]
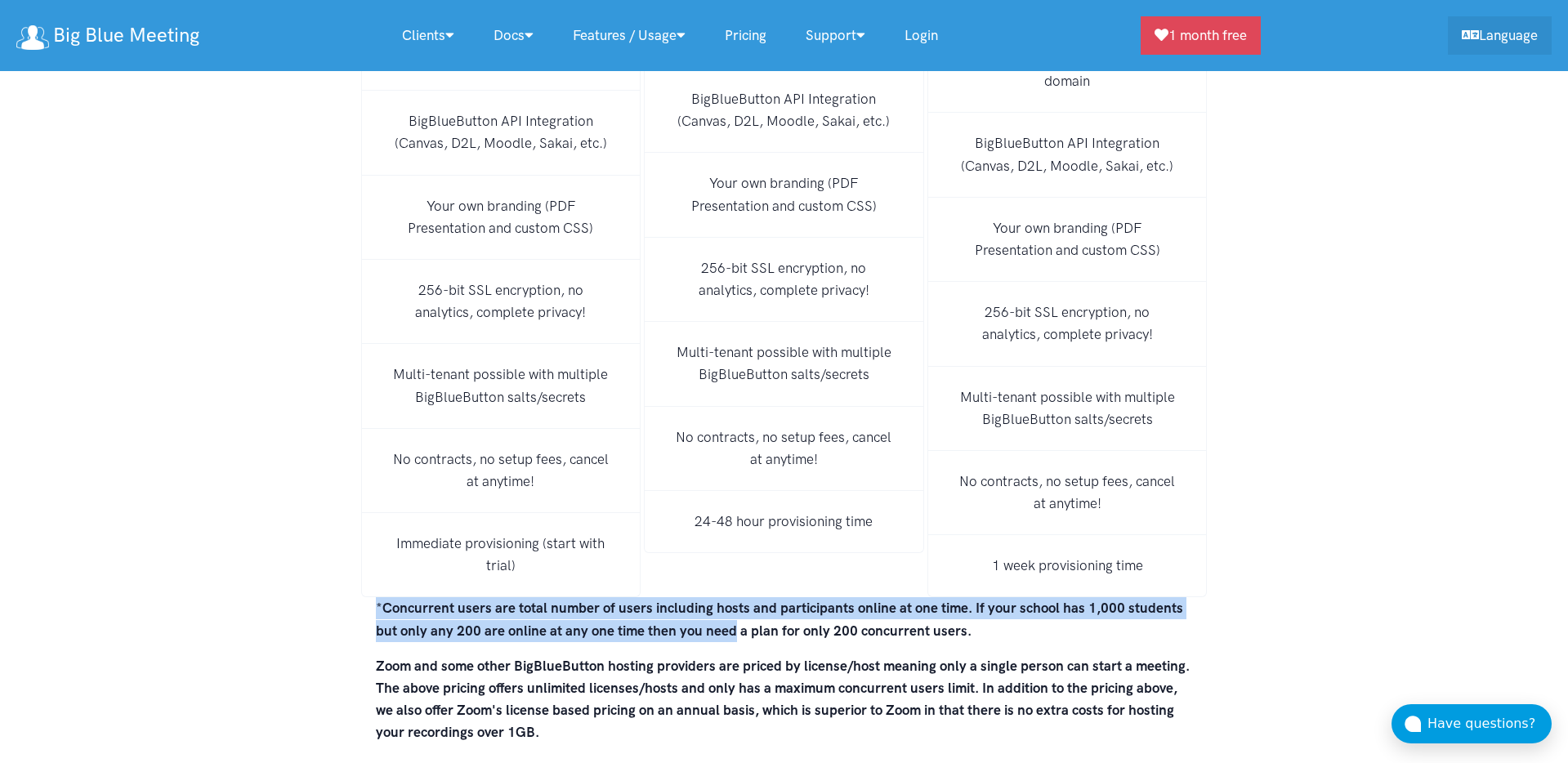
drag, startPoint x: 370, startPoint y: 571, endPoint x: 729, endPoint y: 584, distance: 359.2
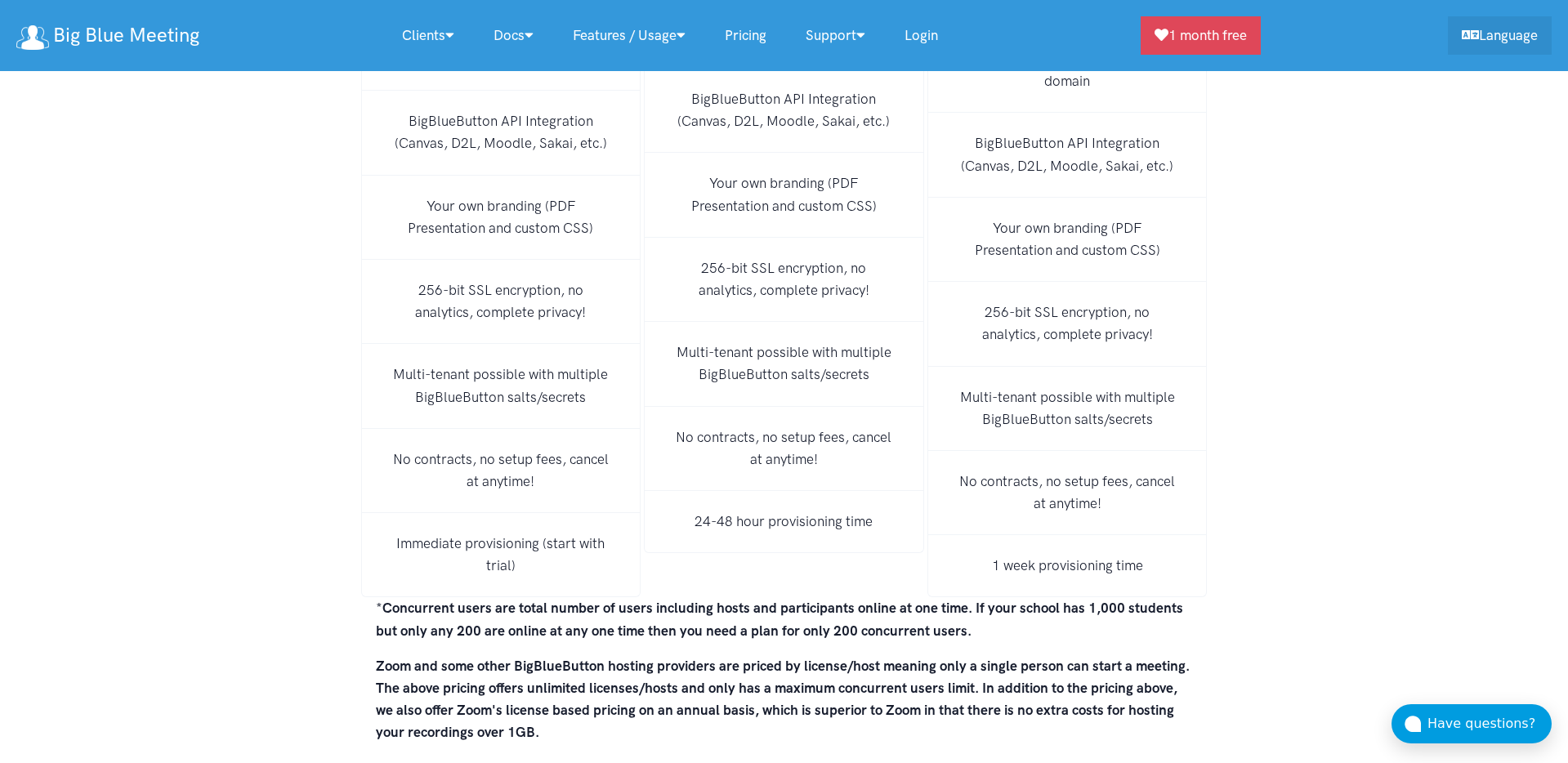
click at [757, 599] on strong "Concurrent users are total number of users including hosts and participants onl…" at bounding box center [779, 618] width 808 height 38
drag, startPoint x: 463, startPoint y: 579, endPoint x: 1058, endPoint y: 590, distance: 595.1
click at [1058, 596] on p "* Concurrent users are total number of users including hosts and participants o…" at bounding box center [784, 618] width 817 height 44
click at [1069, 596] on p "* Concurrent users are total number of users including hosts and participants o…" at bounding box center [784, 618] width 817 height 44
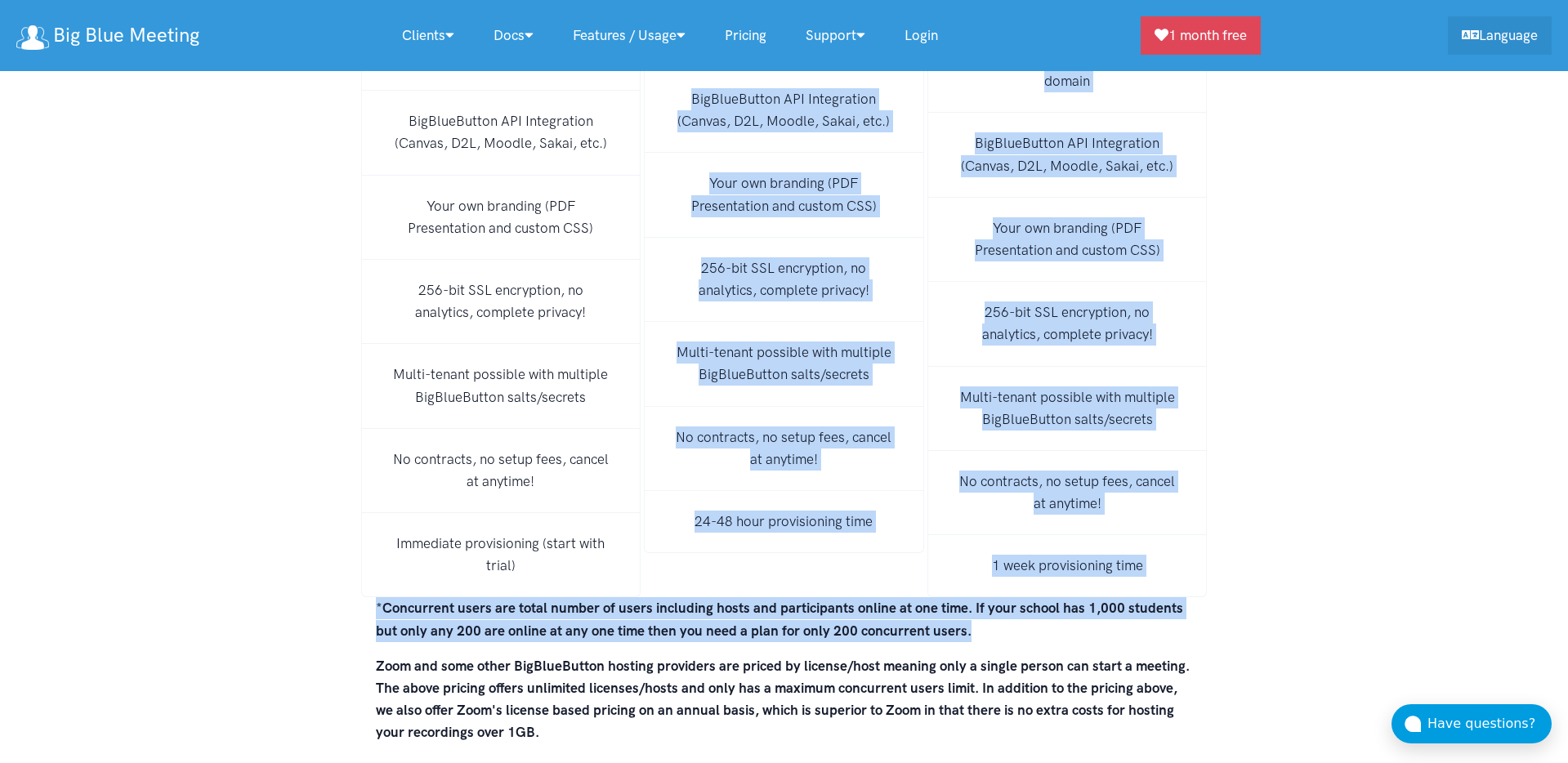
drag, startPoint x: 1051, startPoint y: 591, endPoint x: 292, endPoint y: 544, distance: 760.5
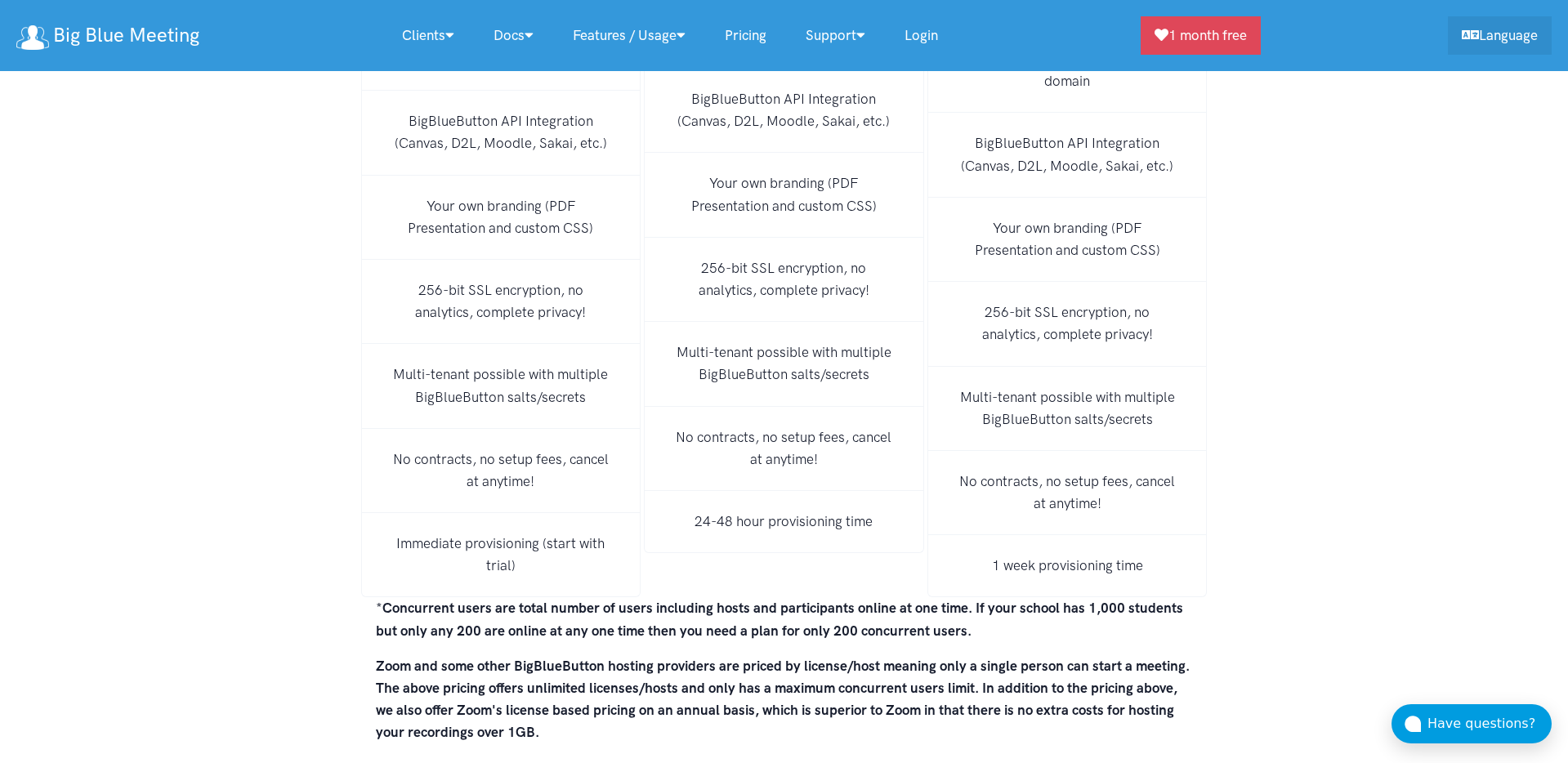
drag, startPoint x: 275, startPoint y: 546, endPoint x: 278, endPoint y: 563, distance: 17.3
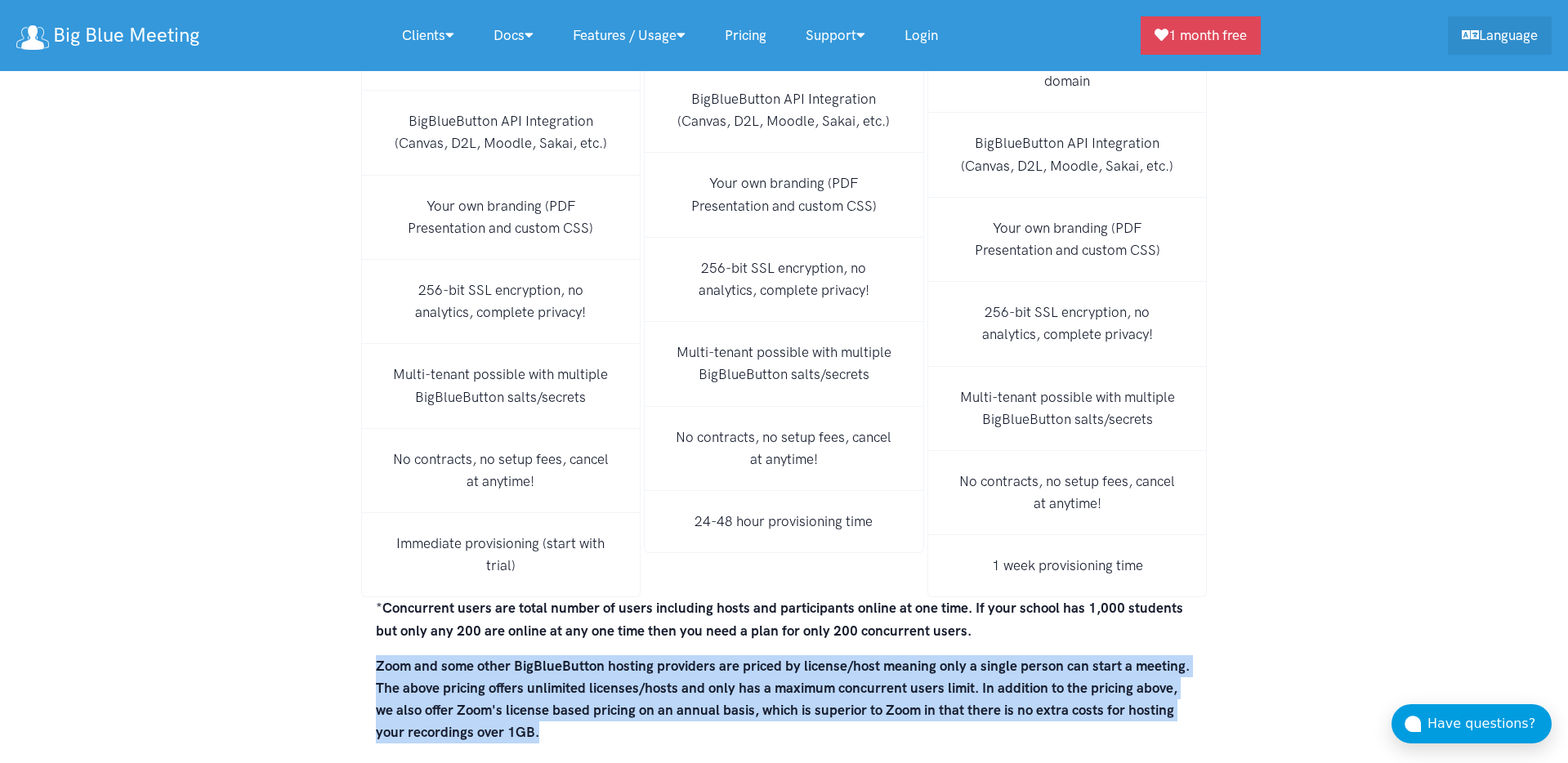
drag, startPoint x: 346, startPoint y: 618, endPoint x: 616, endPoint y: 680, distance: 277.0
click at [616, 680] on p "Zoom and some other BigBlueButton hosting providers are priced by license/host …" at bounding box center [784, 699] width 817 height 89
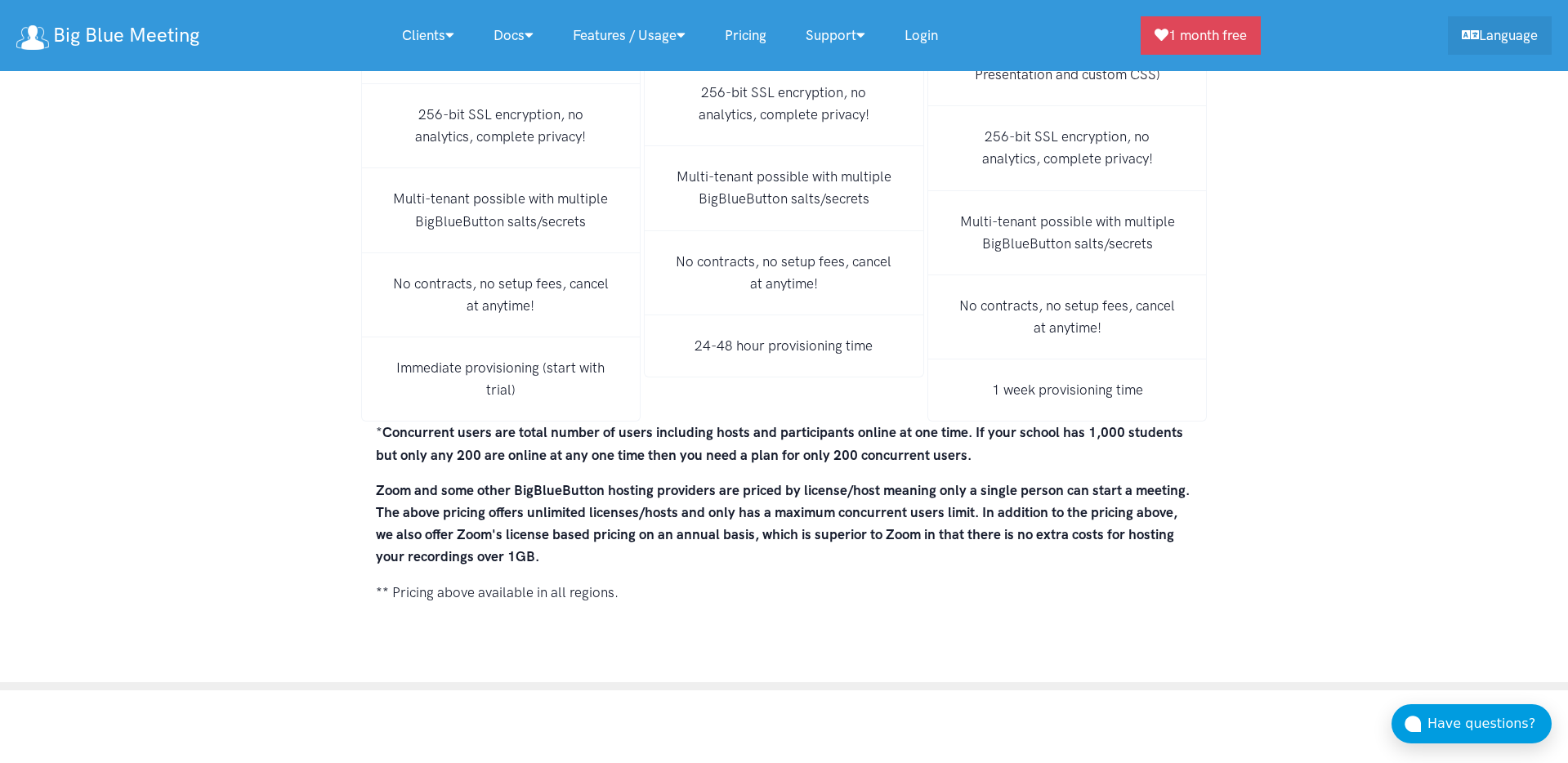
scroll to position [11345, 0]
drag, startPoint x: 774, startPoint y: 453, endPoint x: 952, endPoint y: 446, distance: 178.1
click at [952, 479] on p "Zoom and some other BigBlueButton hosting providers are priced by license/host …" at bounding box center [784, 523] width 817 height 89
